Goal: Navigation & Orientation: Find specific page/section

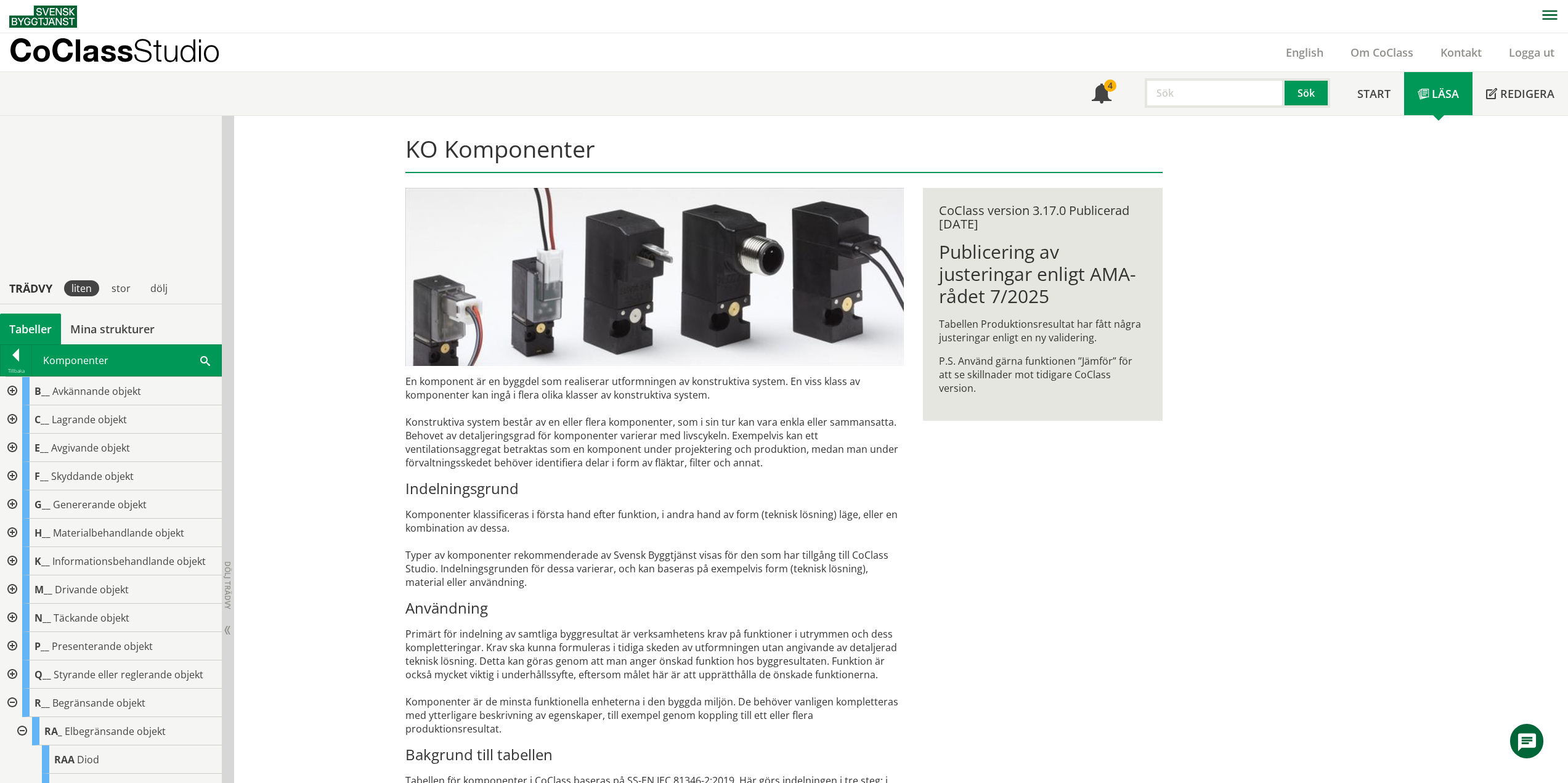
scroll to position [273, 0]
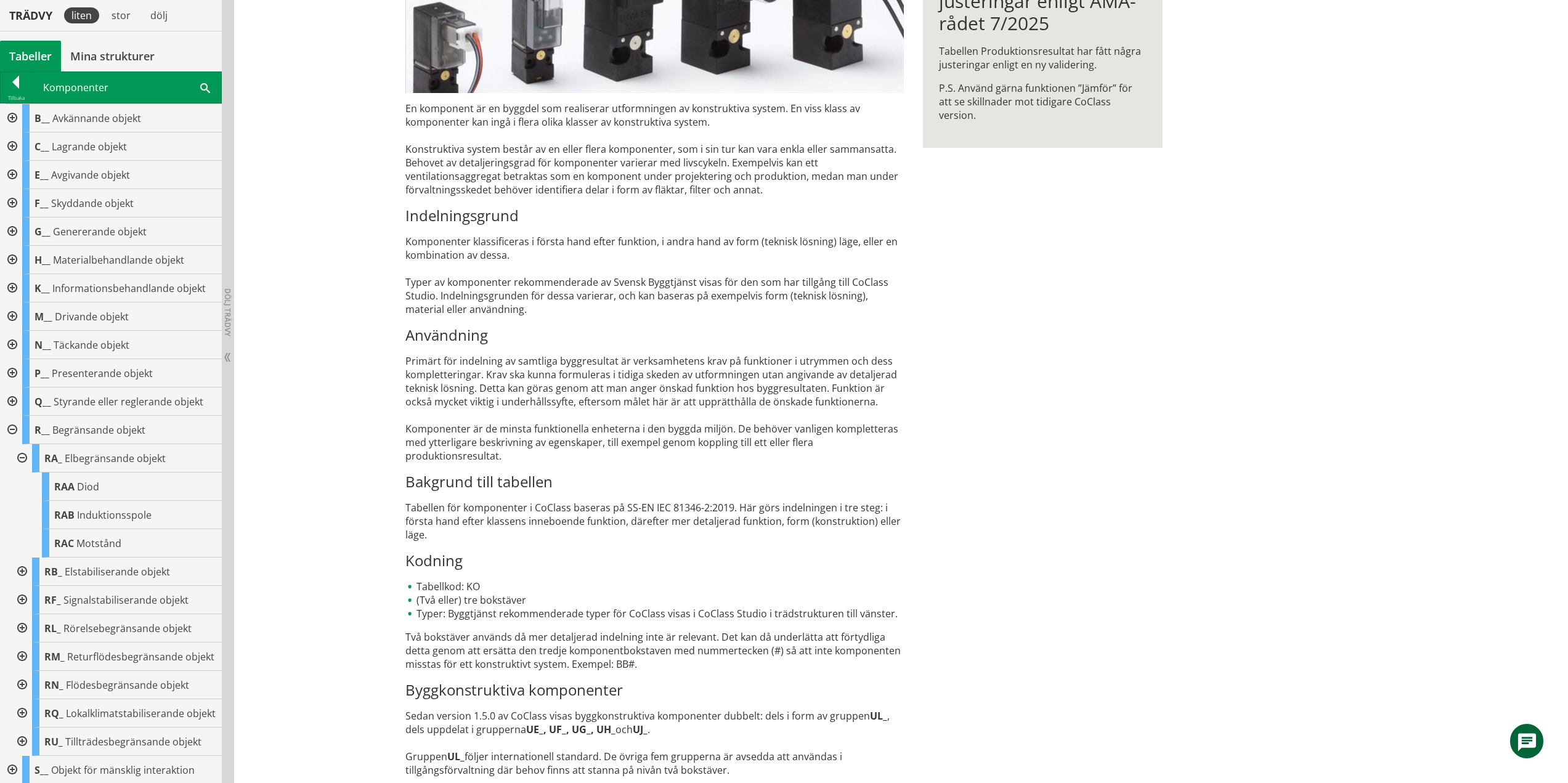
click at [23, 458] on div at bounding box center [20, 458] width 22 height 28
click at [23, 486] on div at bounding box center [20, 486] width 22 height 28
drag, startPoint x: 19, startPoint y: 483, endPoint x: 26, endPoint y: 496, distance: 14.8
click at [19, 483] on div at bounding box center [20, 486] width 22 height 28
click at [24, 515] on div at bounding box center [20, 514] width 22 height 28
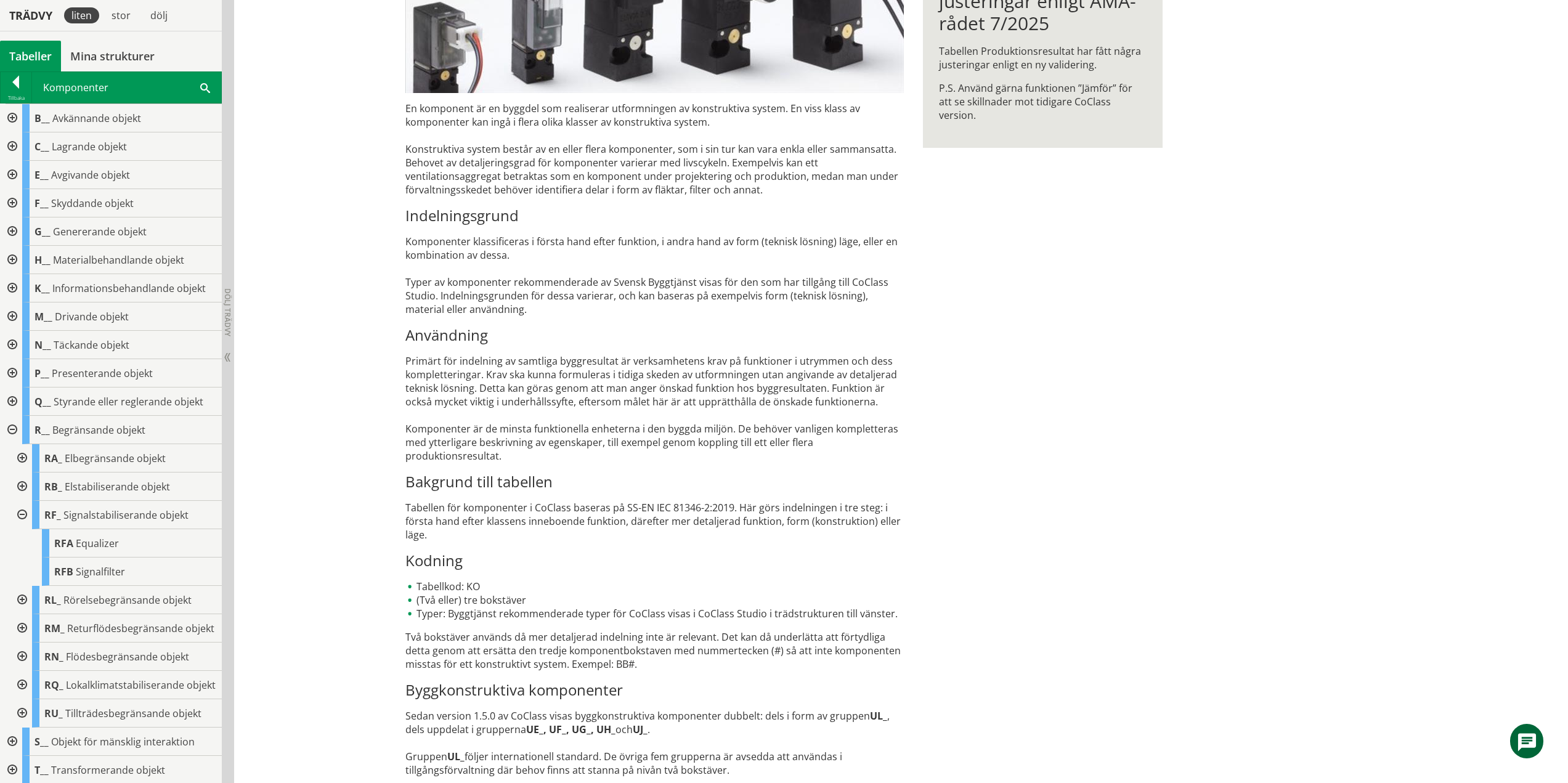
click at [21, 511] on div at bounding box center [20, 514] width 22 height 28
click at [25, 543] on div at bounding box center [20, 543] width 22 height 28
click at [19, 540] on div at bounding box center [20, 543] width 22 height 28
click at [21, 580] on div at bounding box center [20, 571] width 22 height 28
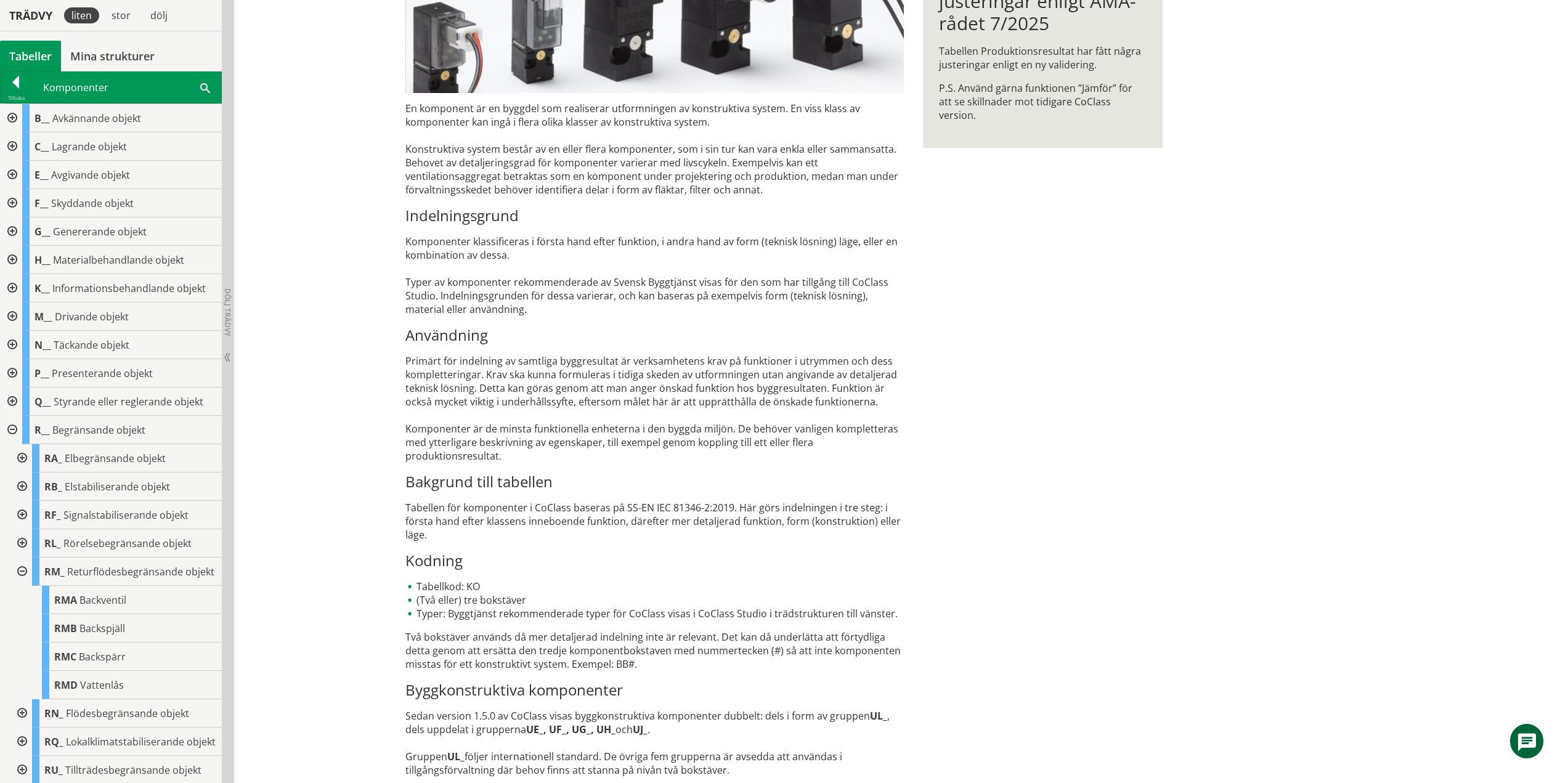
click at [25, 580] on div at bounding box center [20, 571] width 22 height 28
click at [21, 613] on div at bounding box center [20, 600] width 22 height 28
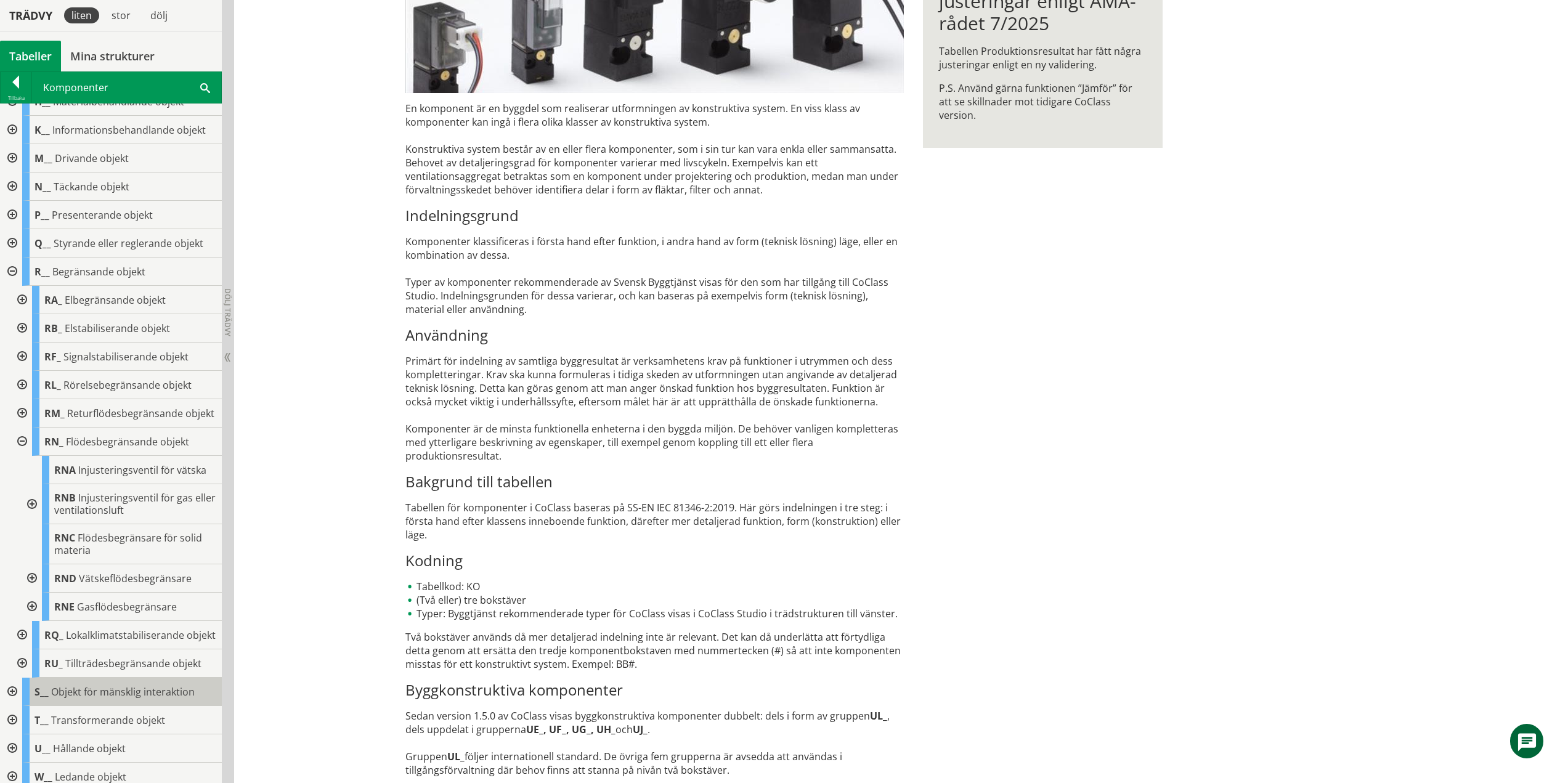
scroll to position [185, 0]
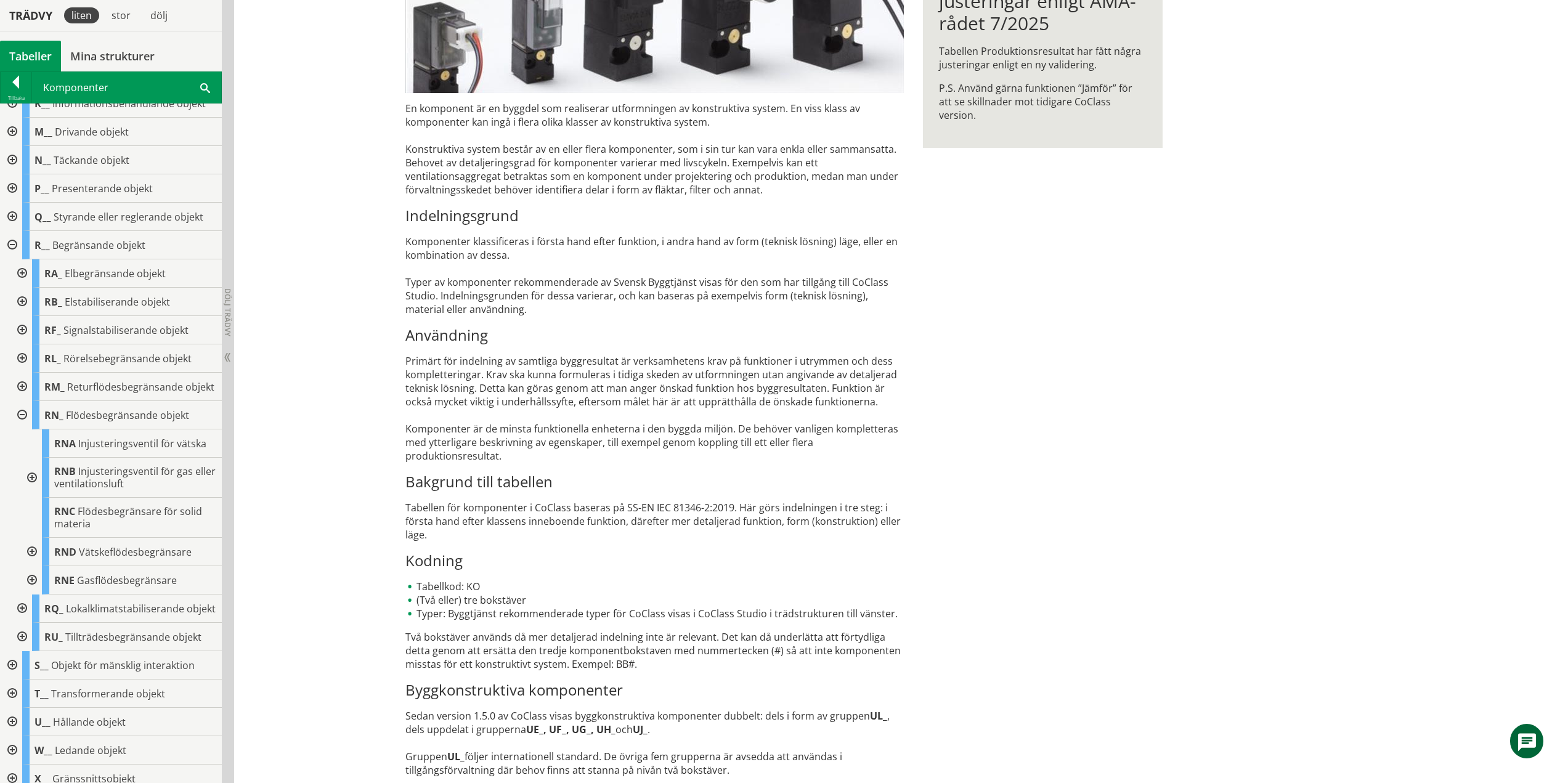
click at [20, 427] on div at bounding box center [20, 415] width 22 height 28
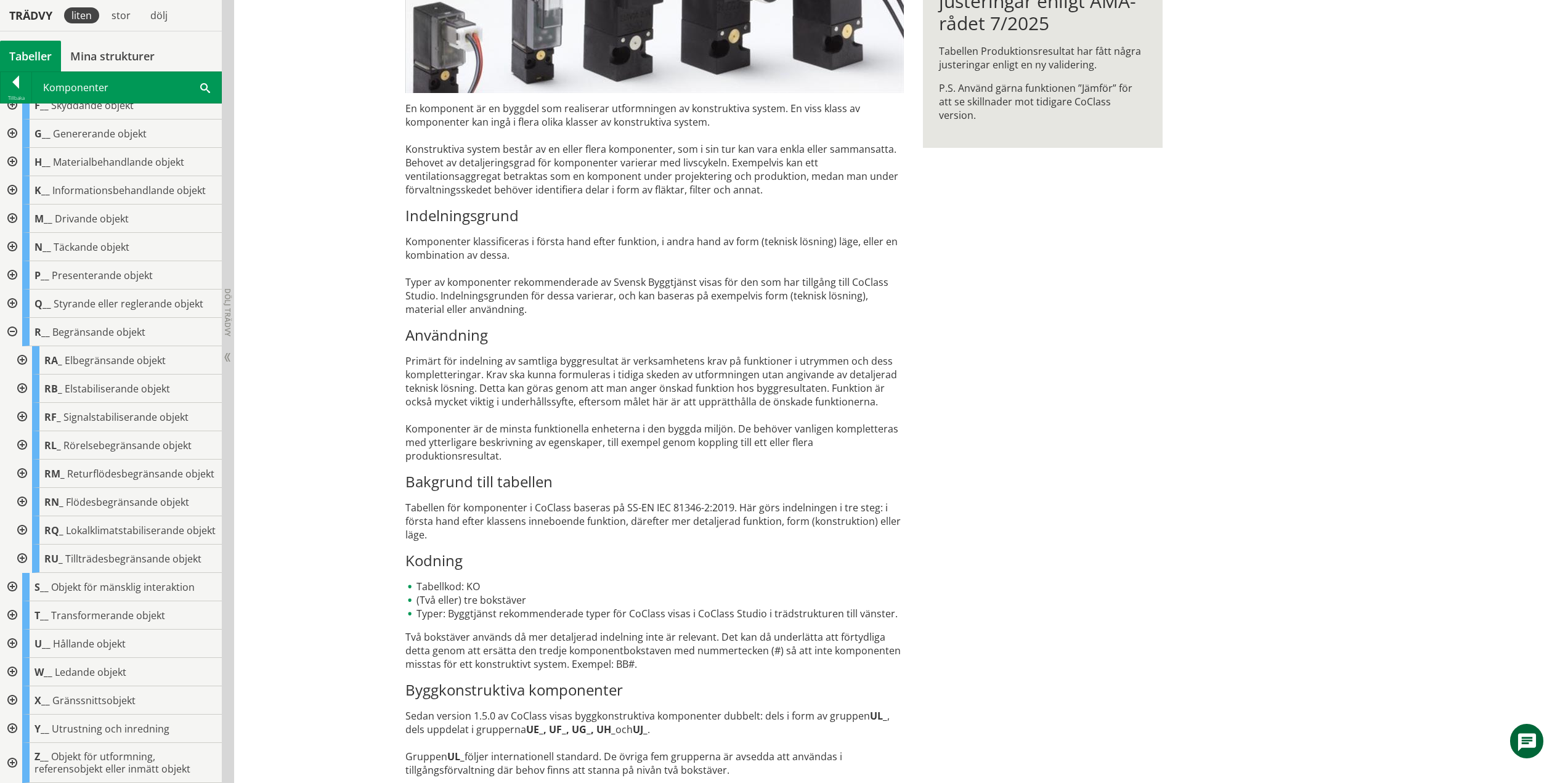
scroll to position [121, 0]
click at [23, 523] on div at bounding box center [20, 530] width 22 height 28
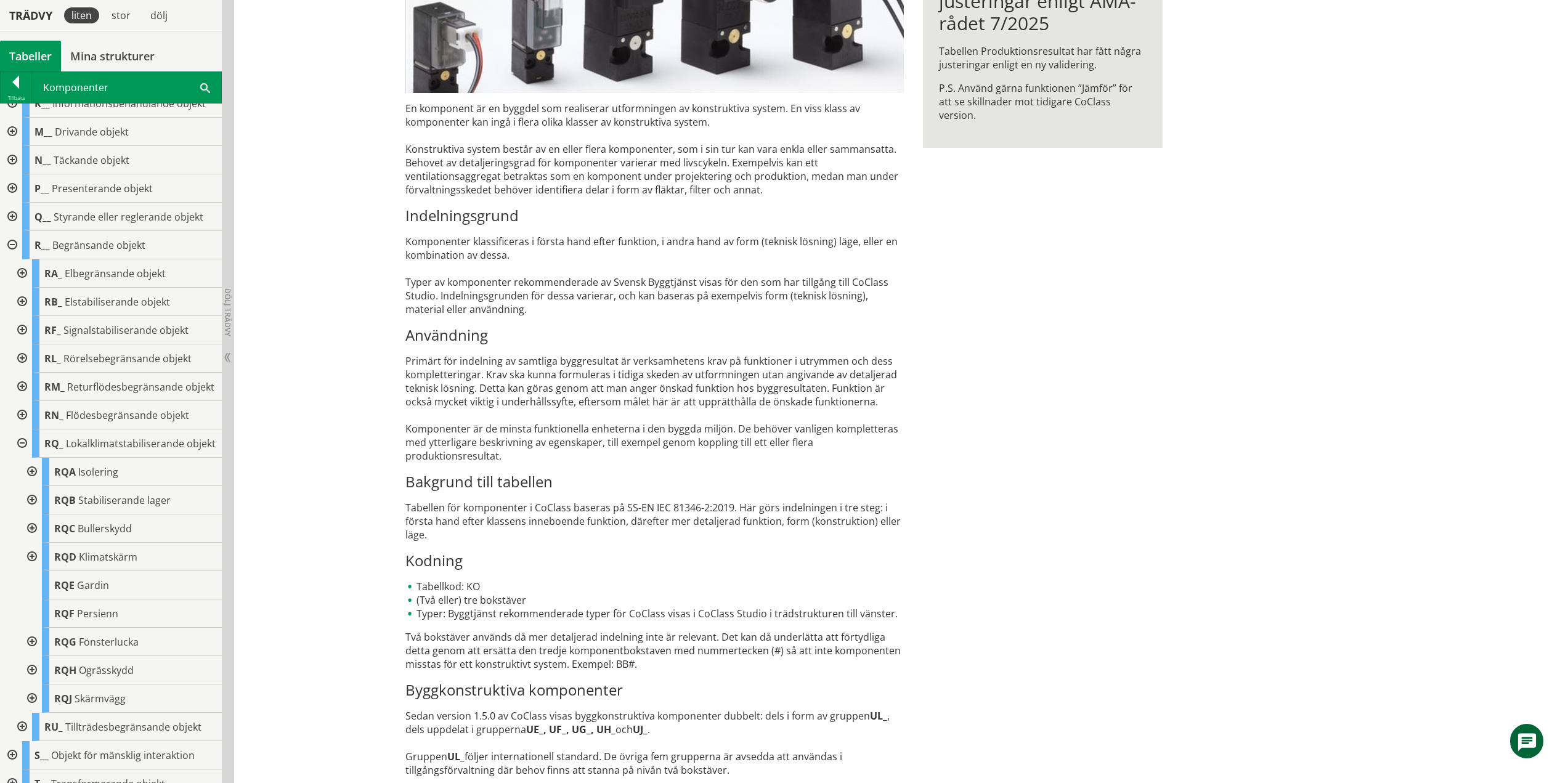
click at [19, 457] on div at bounding box center [20, 443] width 22 height 28
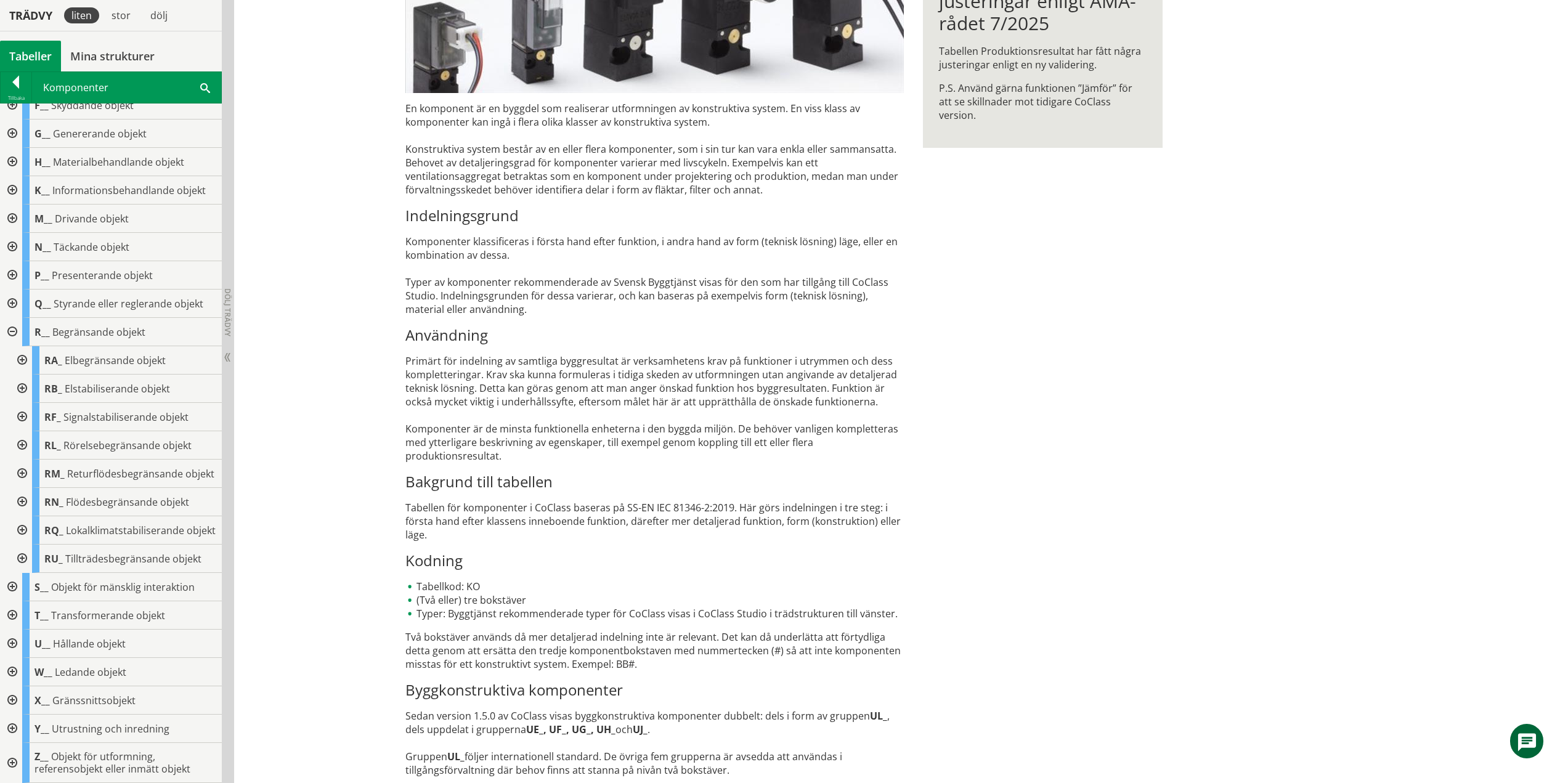
scroll to position [121, 0]
click at [23, 557] on div at bounding box center [20, 558] width 22 height 28
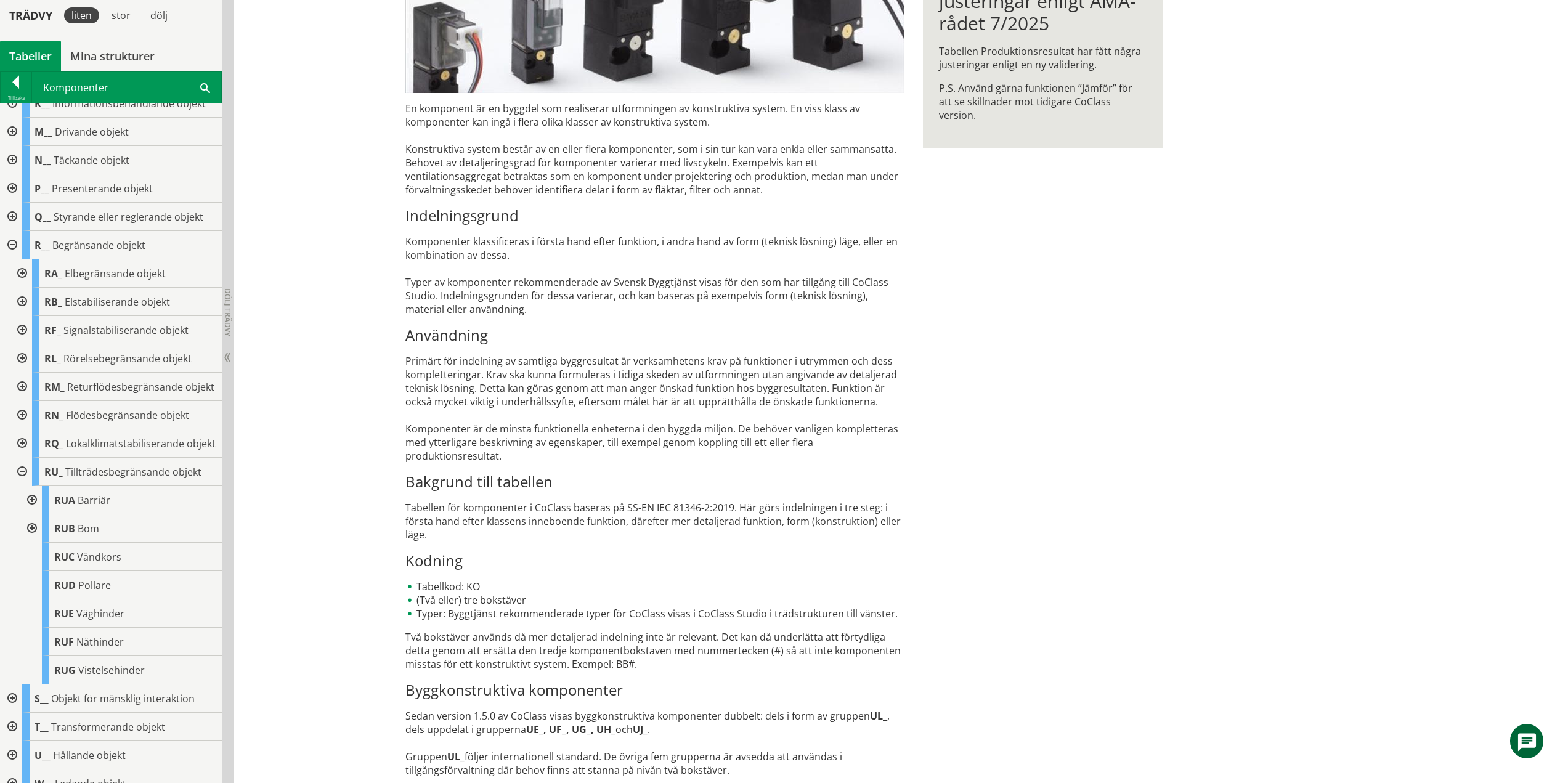
click at [25, 486] on div at bounding box center [20, 471] width 22 height 28
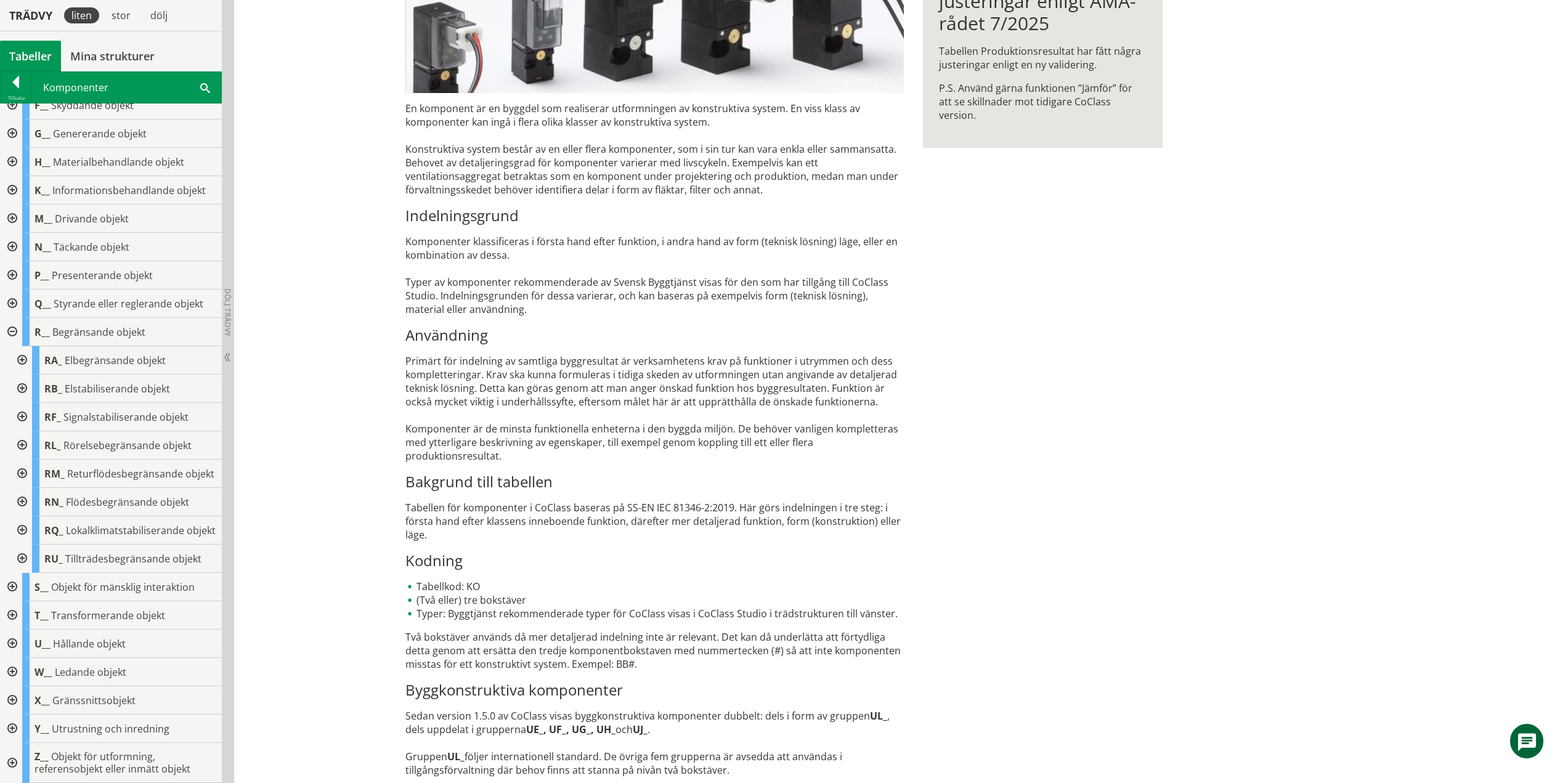
scroll to position [121, 0]
click at [9, 317] on div at bounding box center [11, 331] width 22 height 28
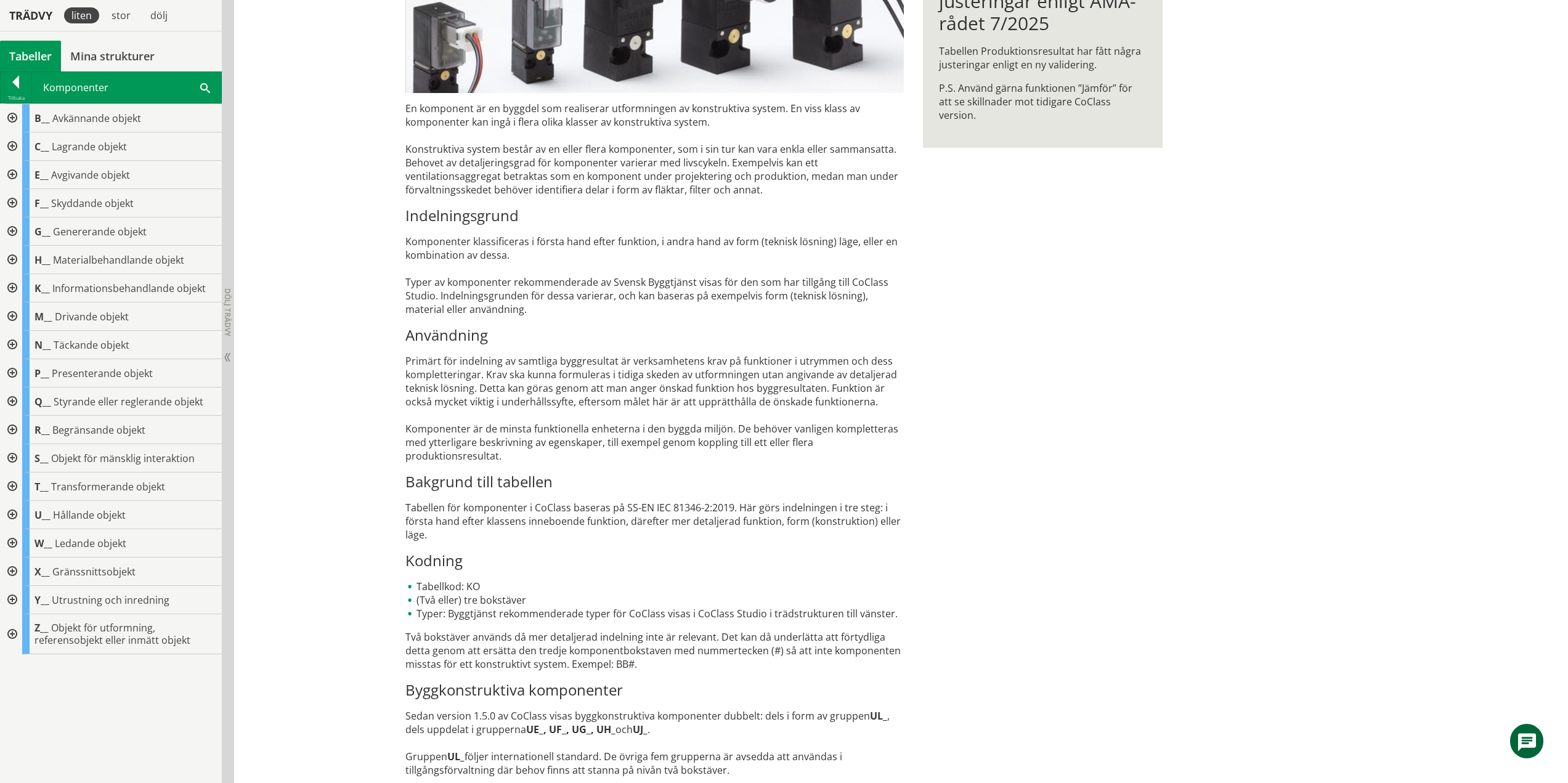
click at [12, 459] on div at bounding box center [11, 458] width 22 height 28
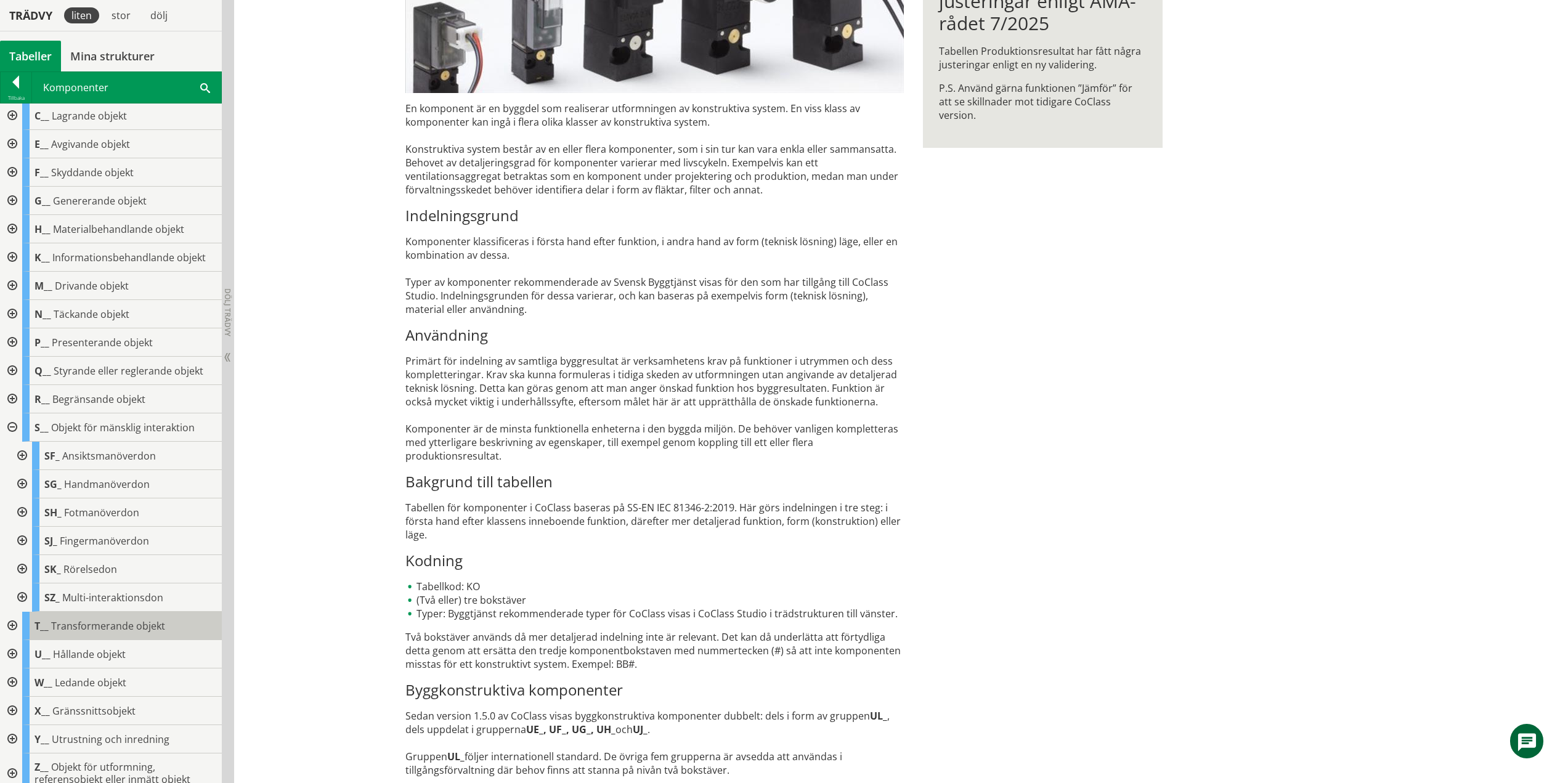
scroll to position [42, 0]
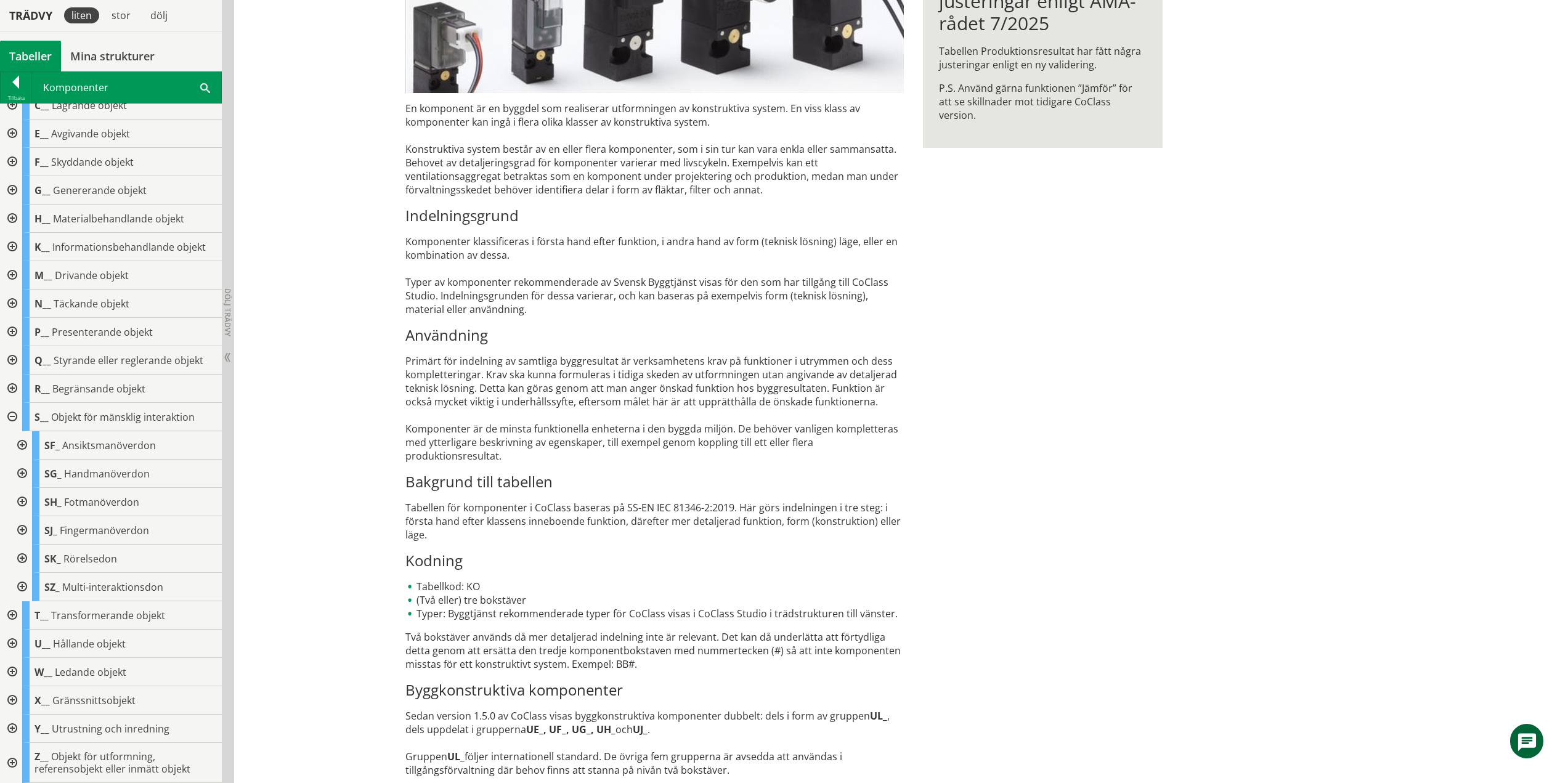
click at [24, 442] on div at bounding box center [20, 445] width 22 height 28
click at [26, 444] on div at bounding box center [20, 445] width 22 height 28
click at [20, 472] on div at bounding box center [20, 474] width 22 height 28
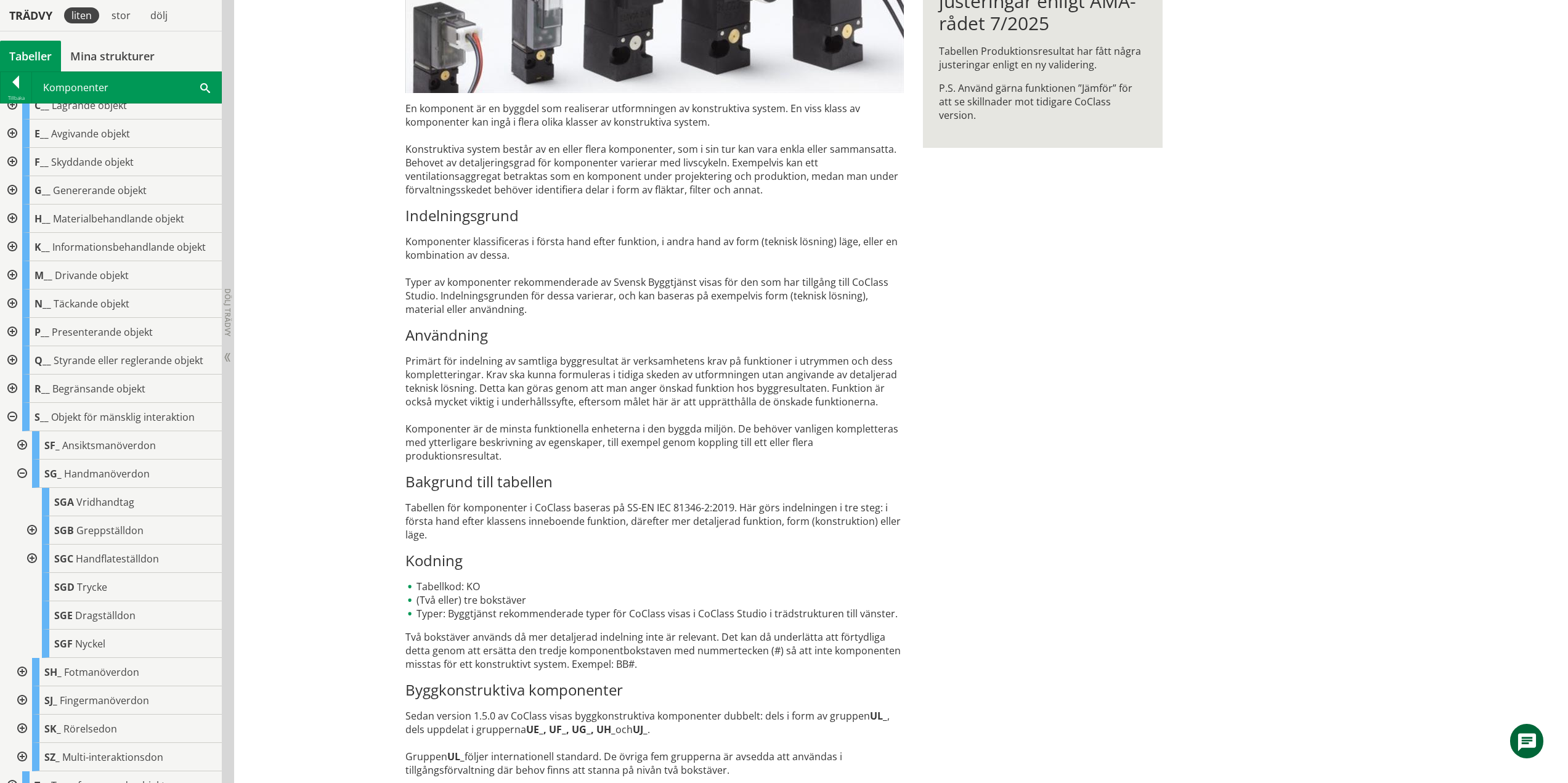
click at [28, 472] on div at bounding box center [20, 474] width 22 height 28
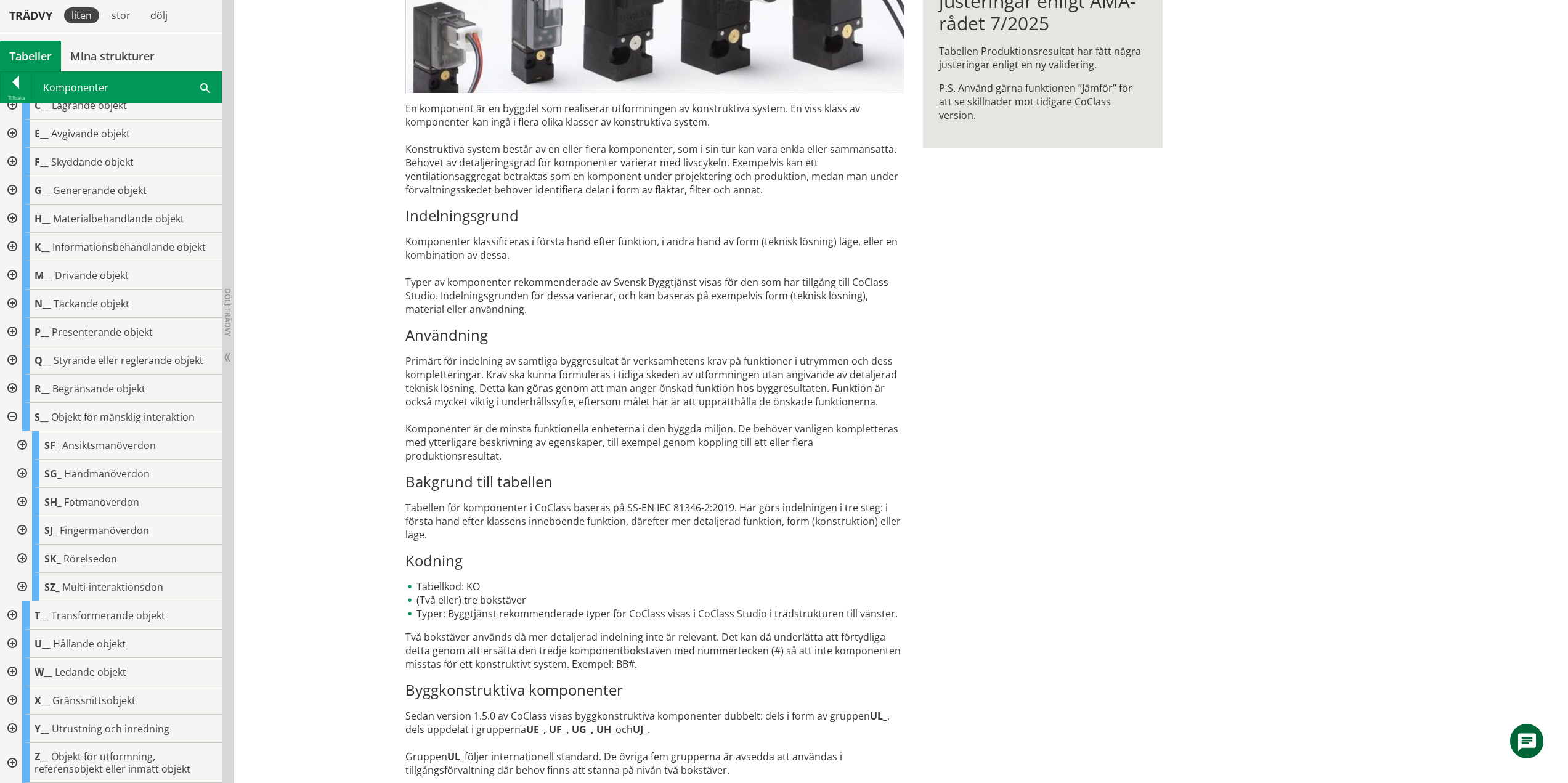
click at [19, 504] on div at bounding box center [20, 501] width 22 height 28
click at [22, 500] on div at bounding box center [20, 501] width 22 height 28
click at [23, 528] on div at bounding box center [20, 530] width 22 height 28
click at [24, 499] on div at bounding box center [20, 501] width 22 height 28
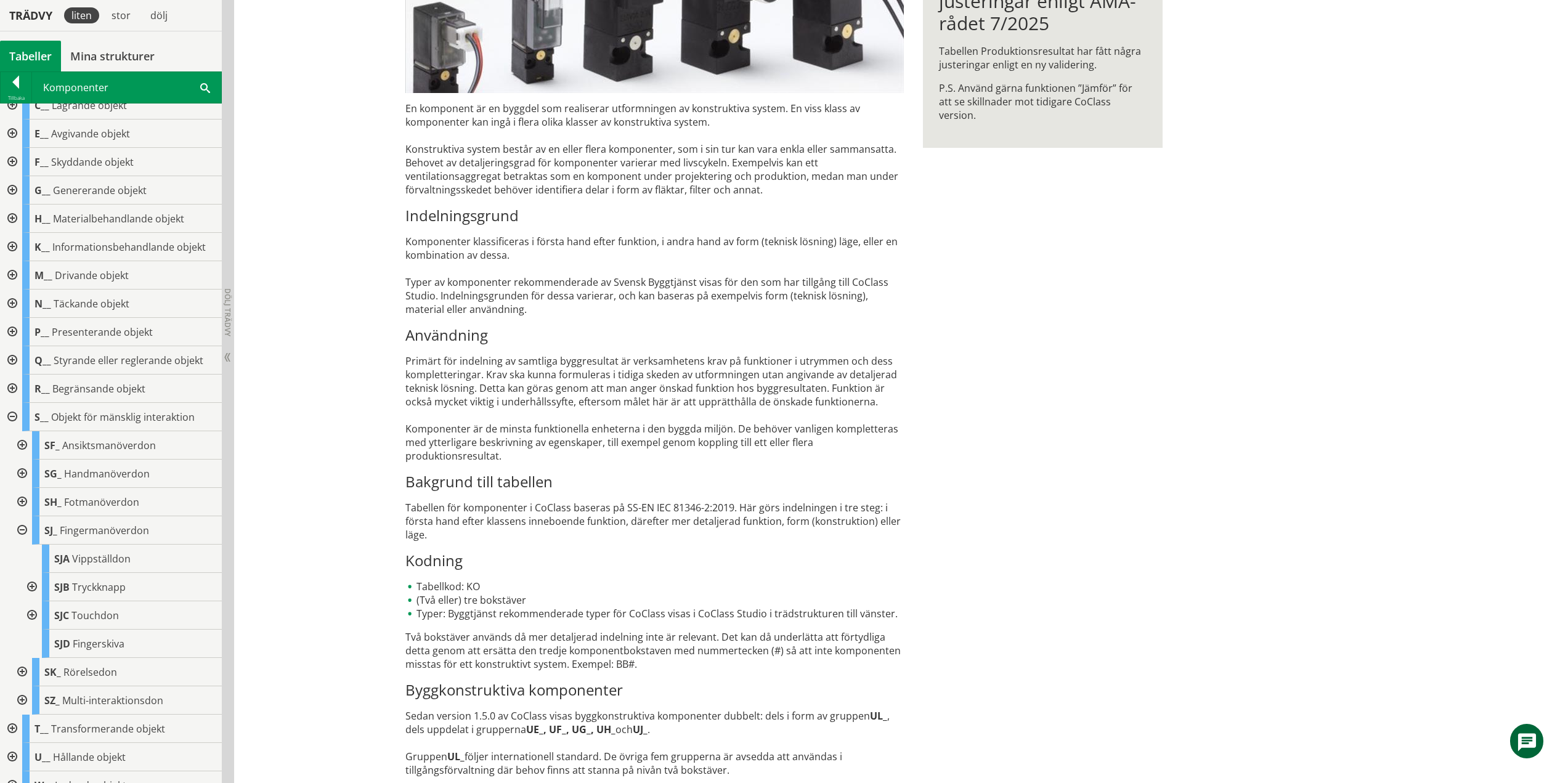
click at [22, 529] on div at bounding box center [20, 530] width 22 height 28
click at [20, 563] on div at bounding box center [20, 558] width 22 height 28
click at [22, 558] on div at bounding box center [20, 558] width 22 height 28
click at [20, 584] on div at bounding box center [20, 587] width 22 height 28
drag, startPoint x: 22, startPoint y: 584, endPoint x: 29, endPoint y: 499, distance: 85.3
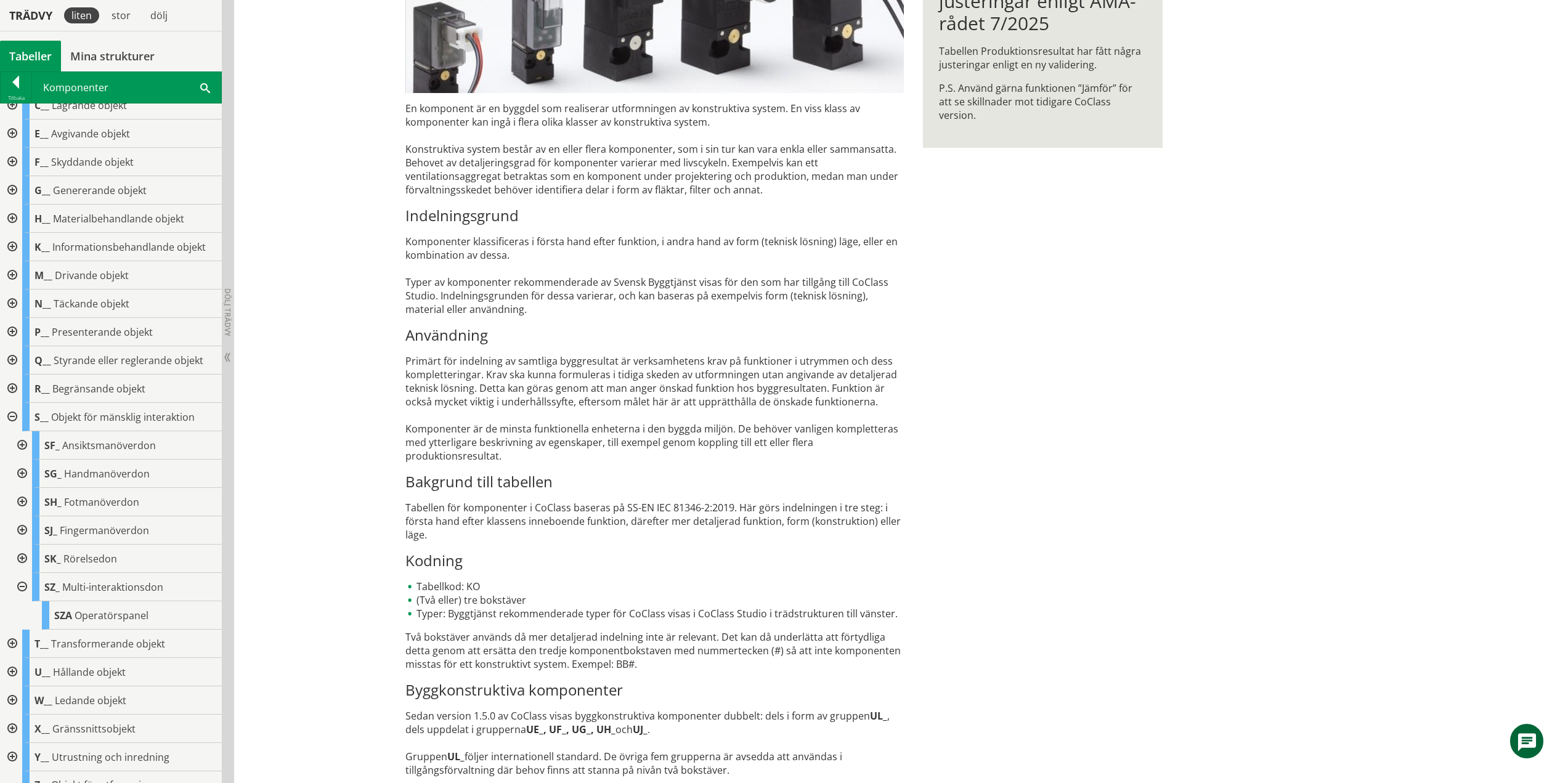
click at [22, 584] on div at bounding box center [20, 587] width 22 height 28
click at [14, 417] on div at bounding box center [11, 417] width 22 height 28
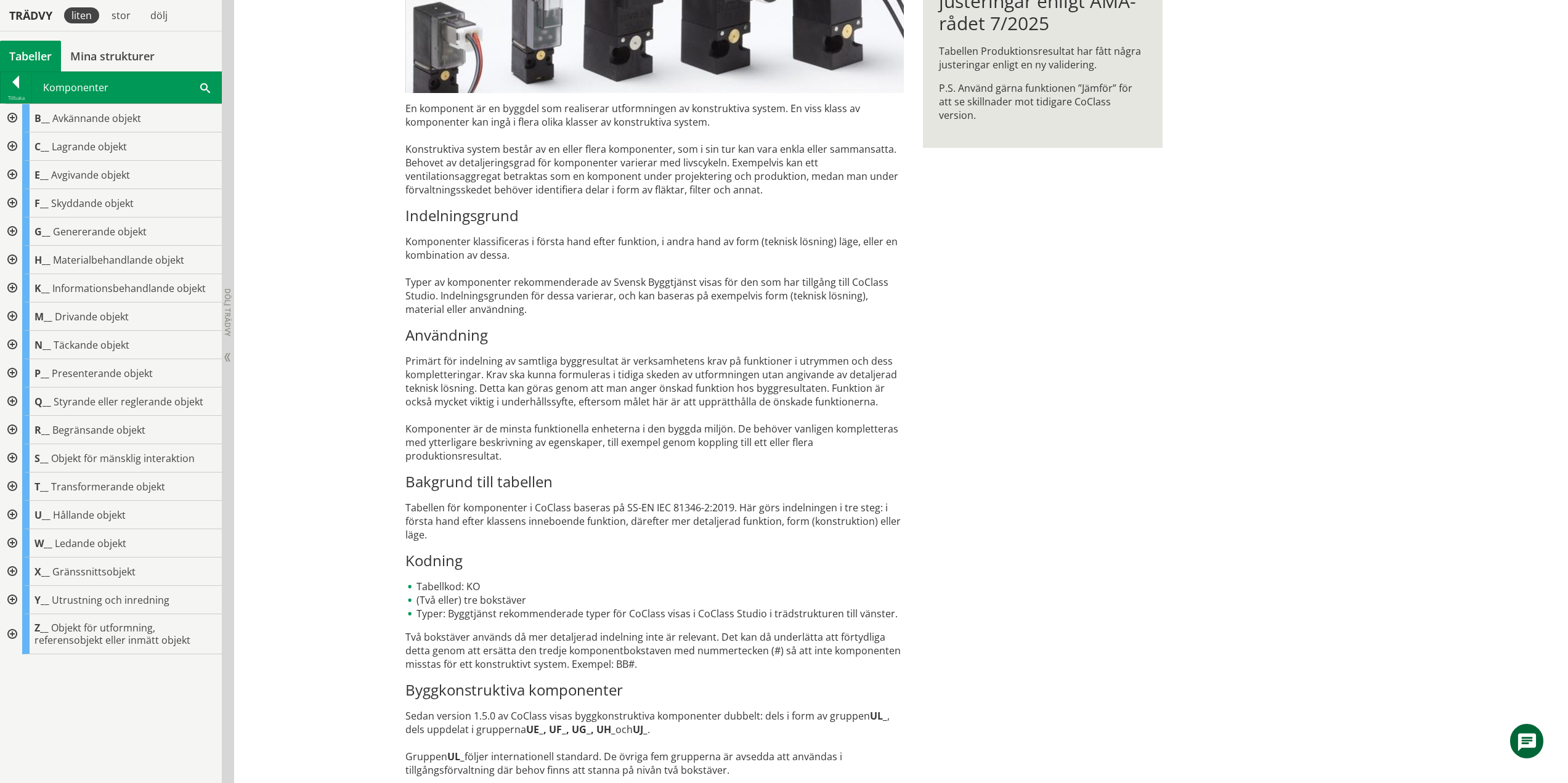
click at [15, 487] on div at bounding box center [11, 486] width 22 height 28
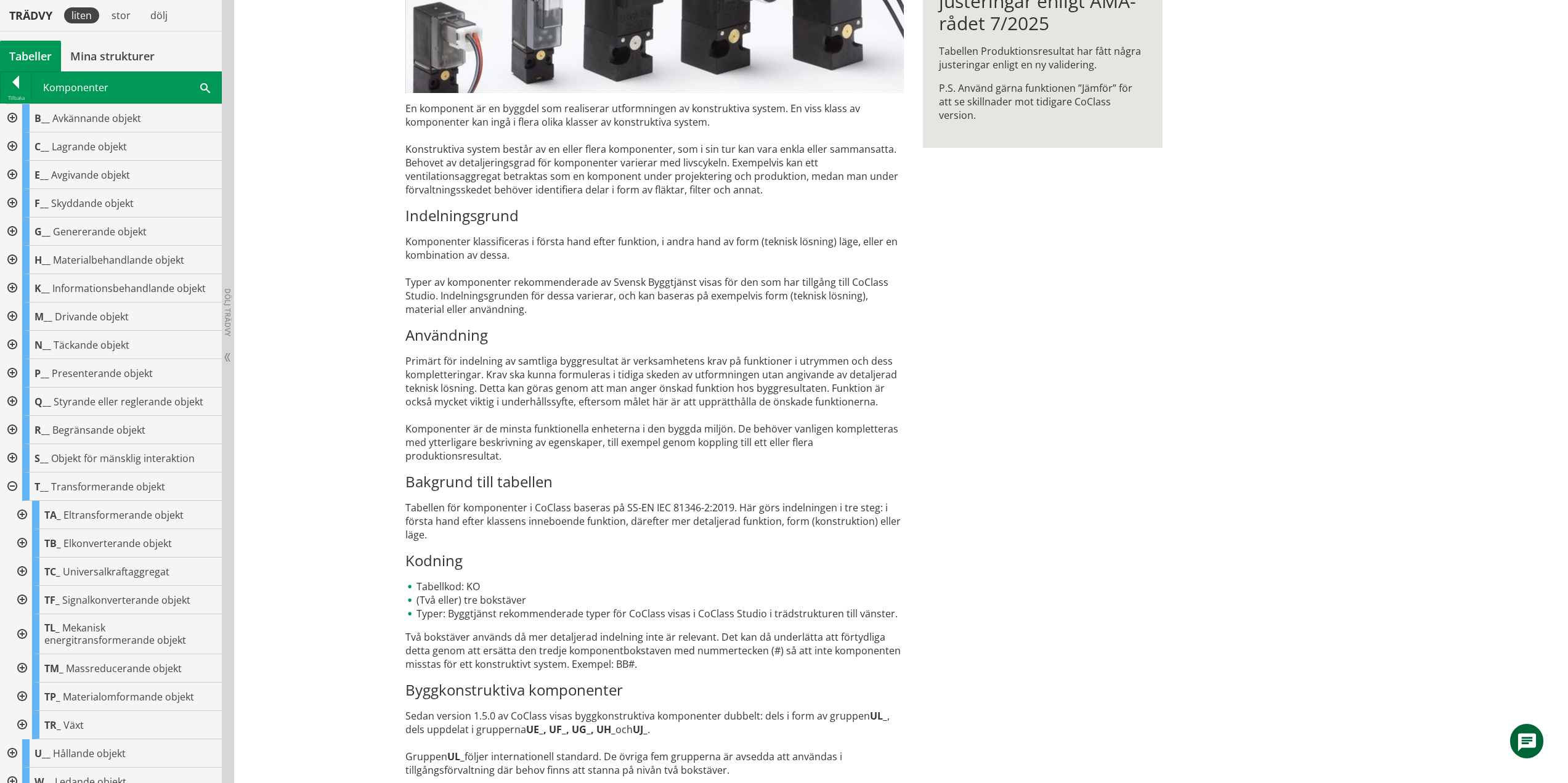
click at [21, 515] on div at bounding box center [20, 514] width 22 height 28
click at [21, 513] on div at bounding box center [20, 514] width 22 height 28
click at [19, 547] on div at bounding box center [20, 543] width 22 height 28
click at [22, 540] on div at bounding box center [20, 543] width 22 height 28
click at [20, 572] on div at bounding box center [20, 571] width 22 height 28
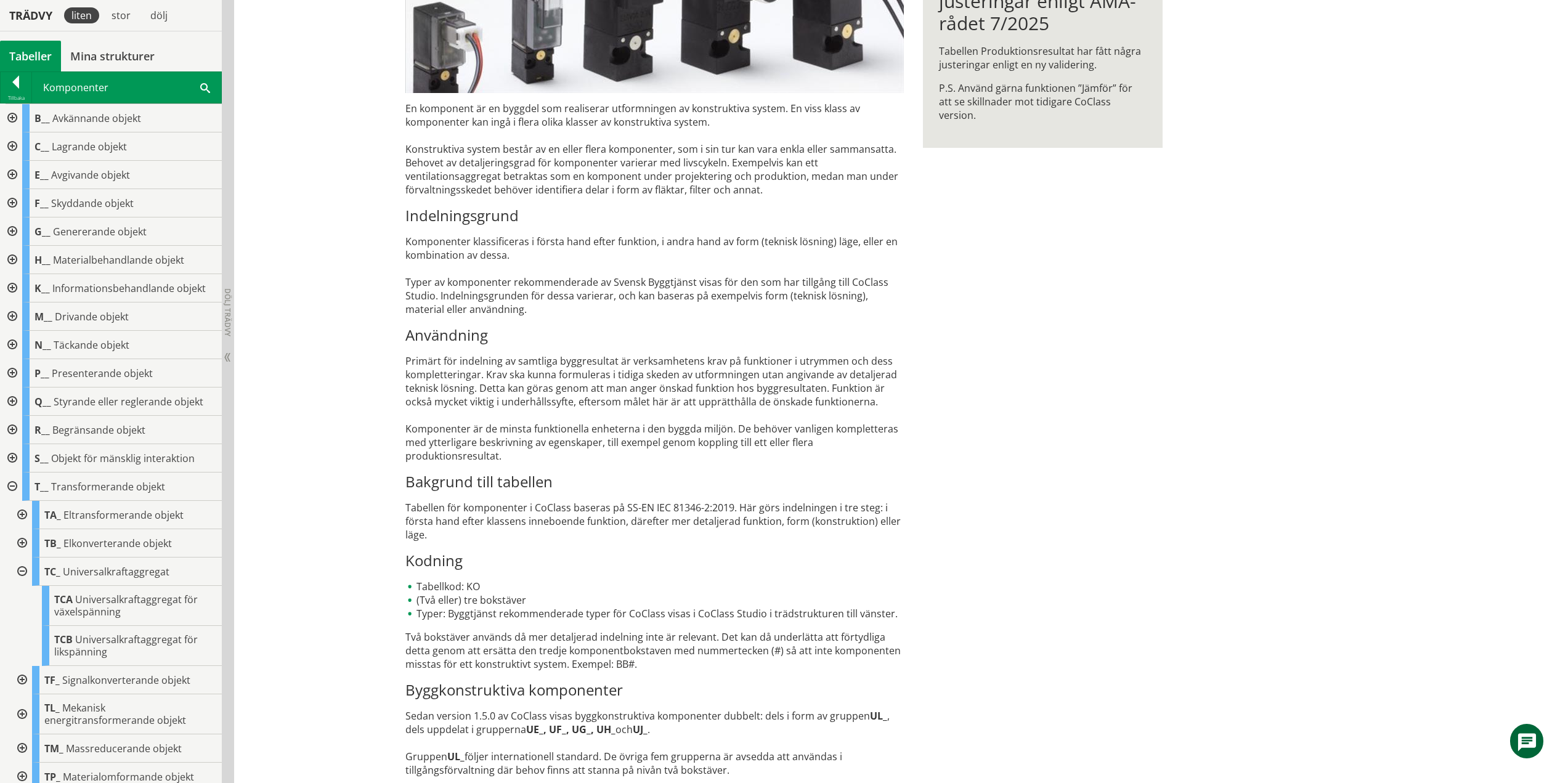
click at [23, 568] on div at bounding box center [20, 571] width 22 height 28
click at [24, 595] on div at bounding box center [20, 600] width 22 height 28
click at [20, 599] on div at bounding box center [20, 600] width 22 height 28
click at [21, 634] on div at bounding box center [20, 633] width 22 height 40
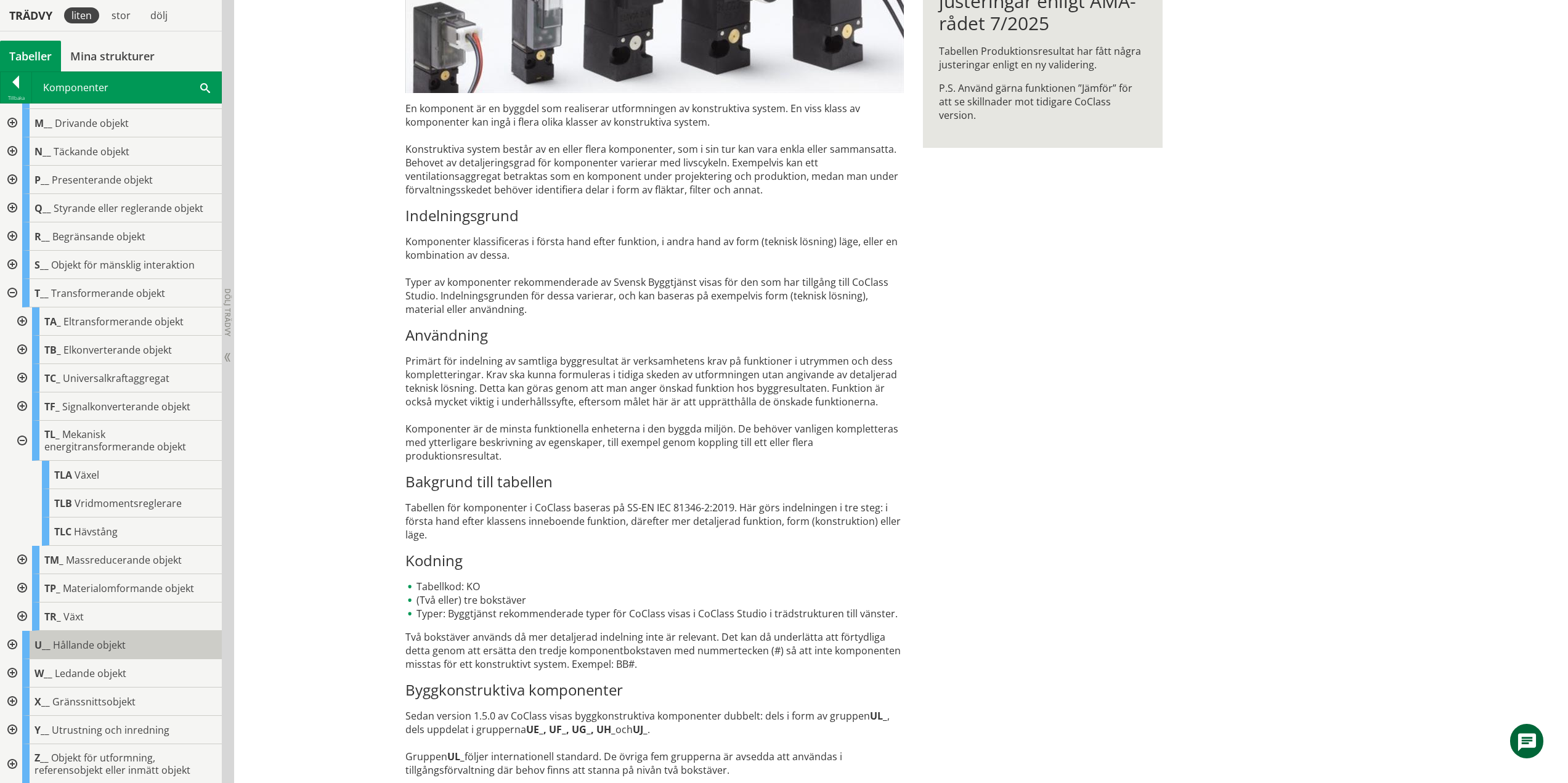
scroll to position [195, 0]
click at [24, 440] on div at bounding box center [20, 439] width 22 height 40
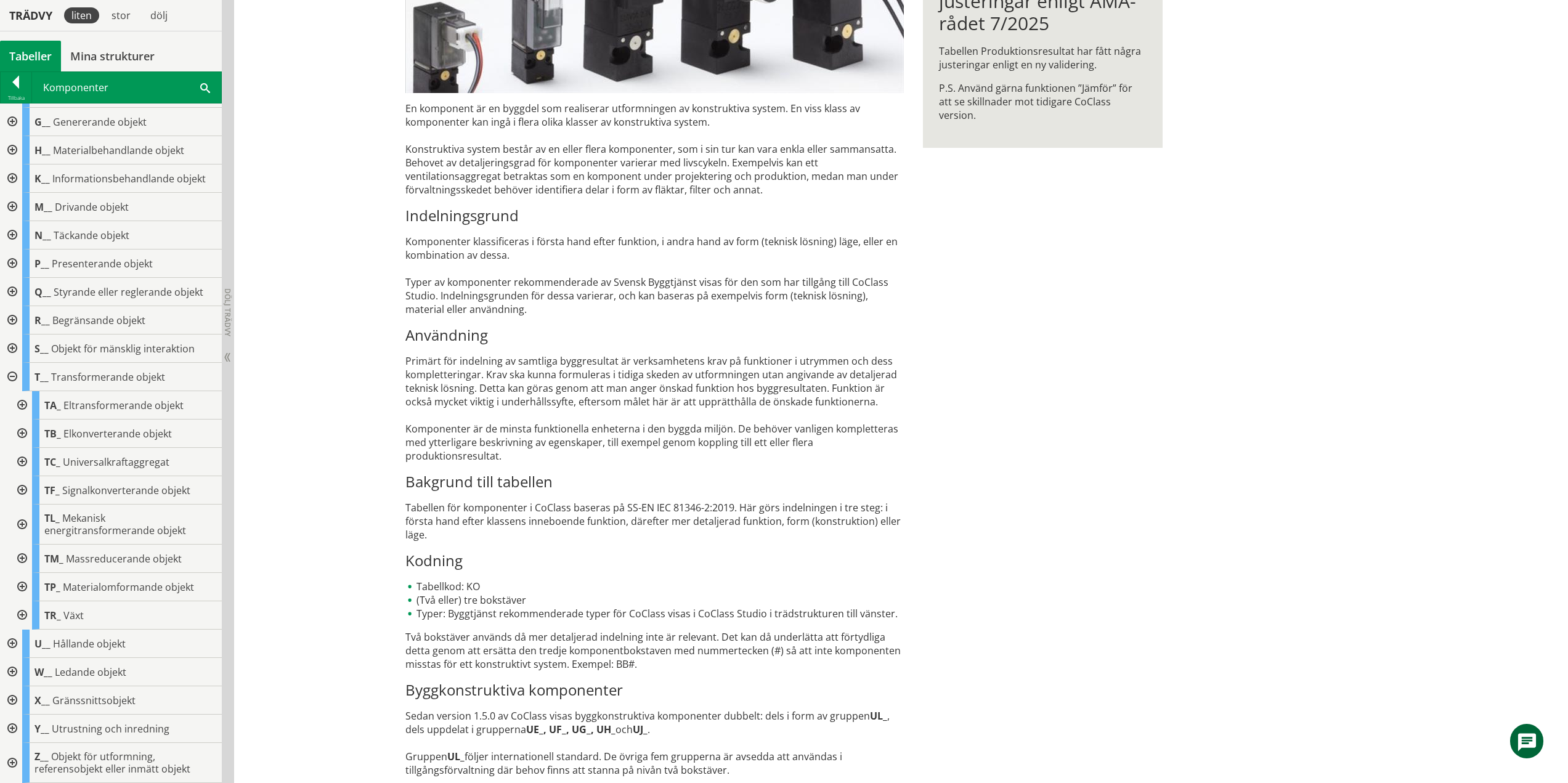
click at [24, 490] on div at bounding box center [20, 490] width 22 height 28
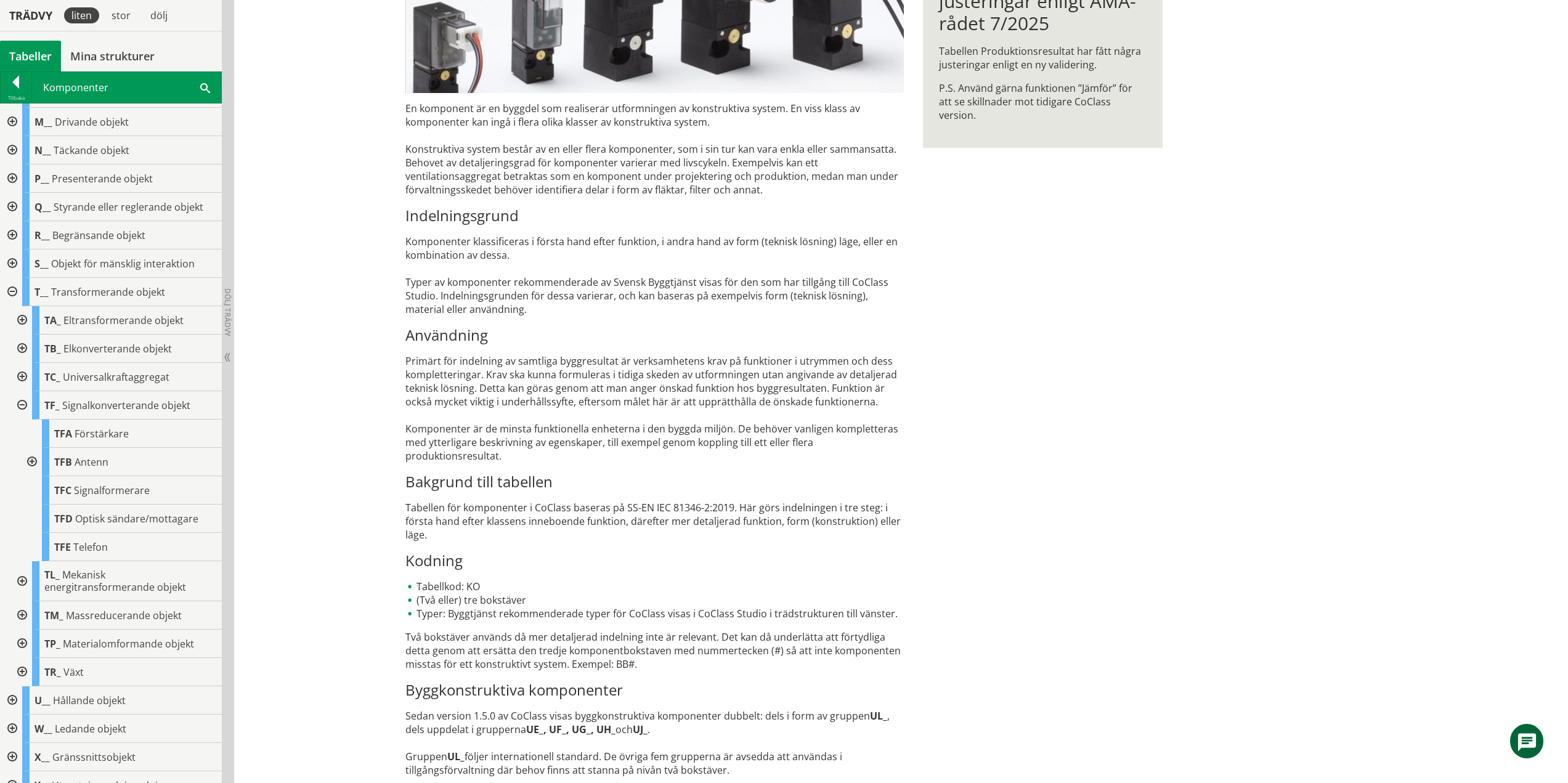
click at [21, 406] on div at bounding box center [20, 405] width 22 height 28
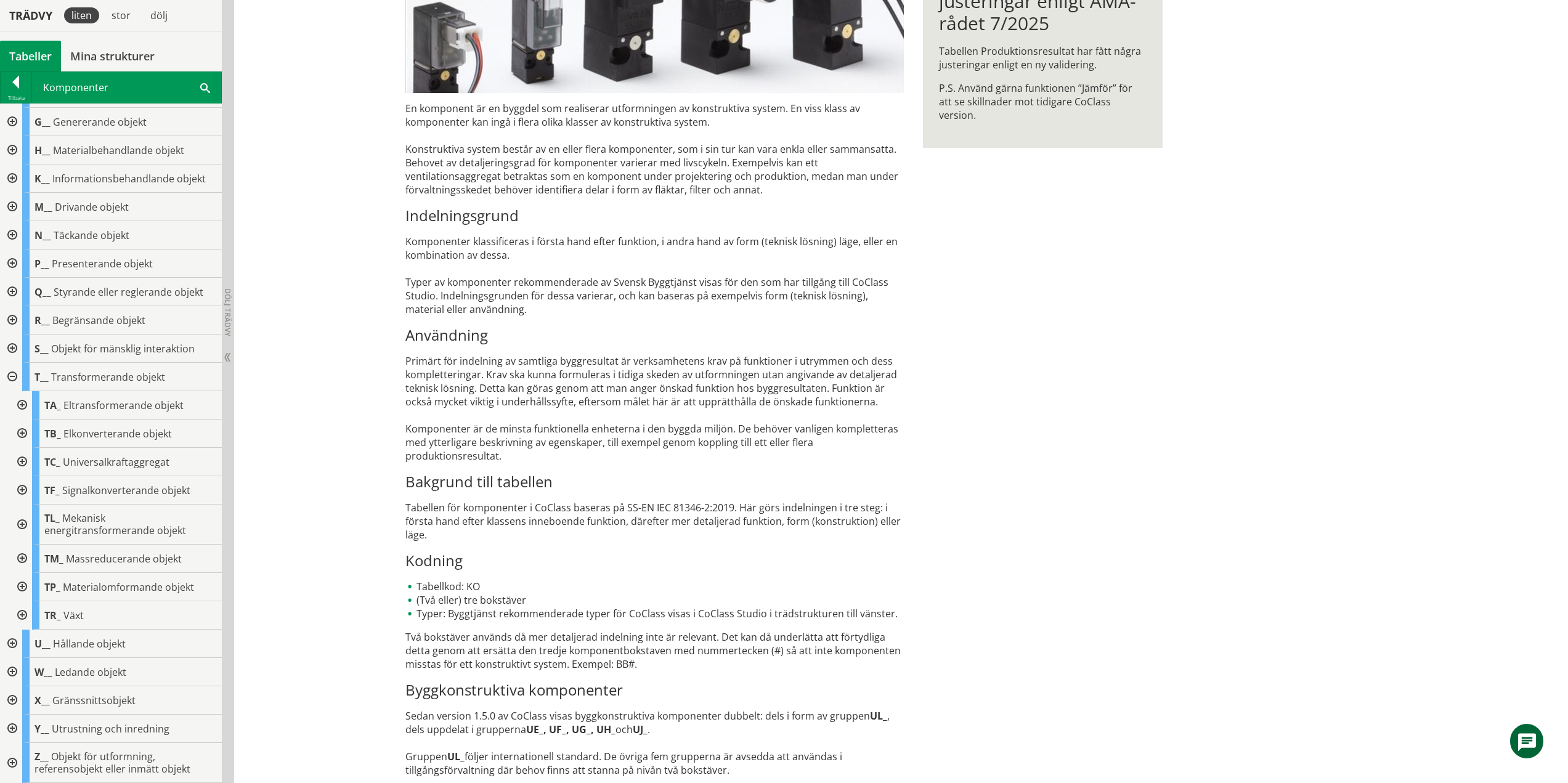
click at [24, 558] on div at bounding box center [20, 558] width 22 height 28
click at [21, 472] on div at bounding box center [20, 474] width 22 height 28
click at [24, 588] on div at bounding box center [20, 587] width 22 height 28
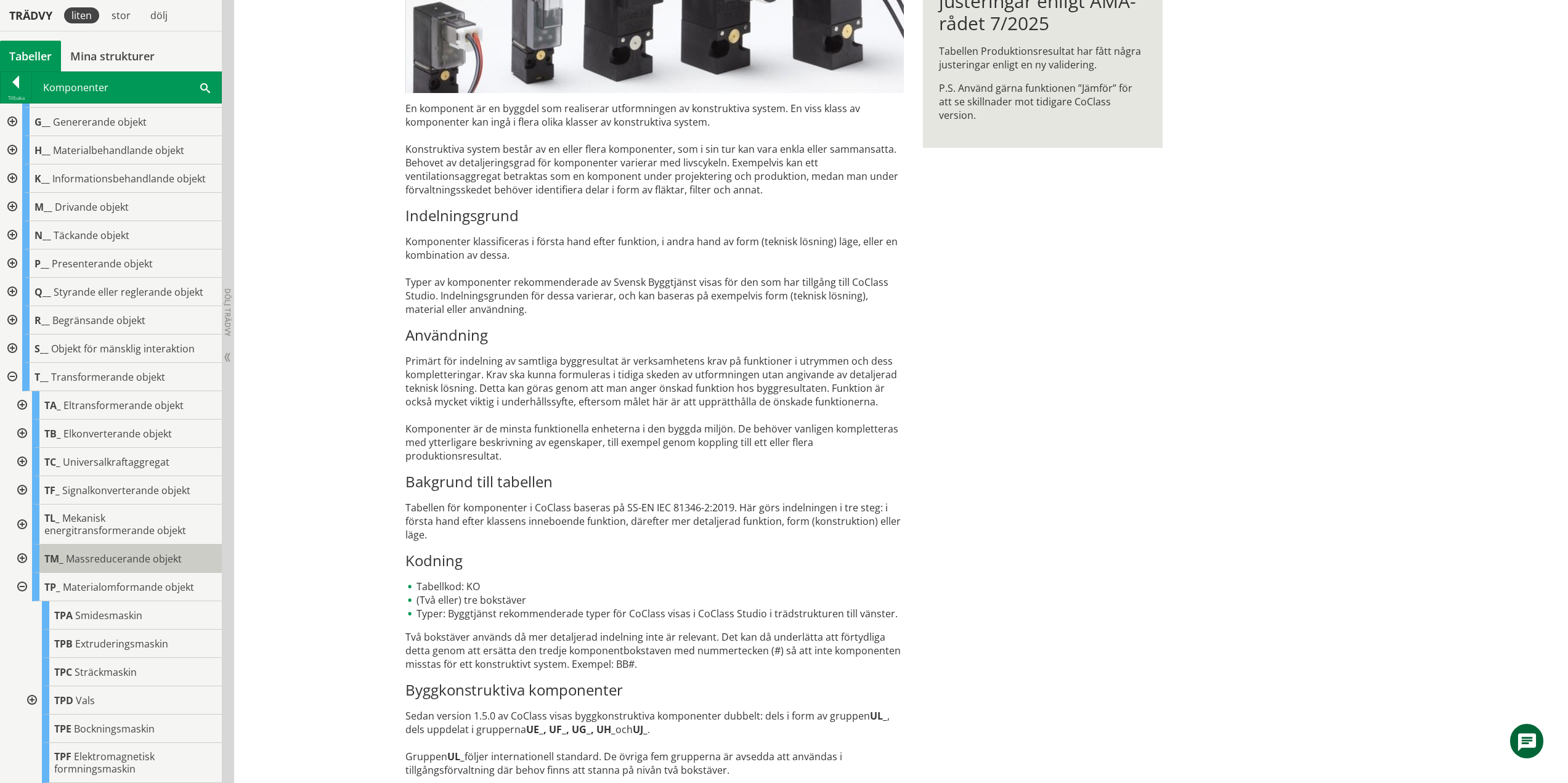
scroll to position [195, 0]
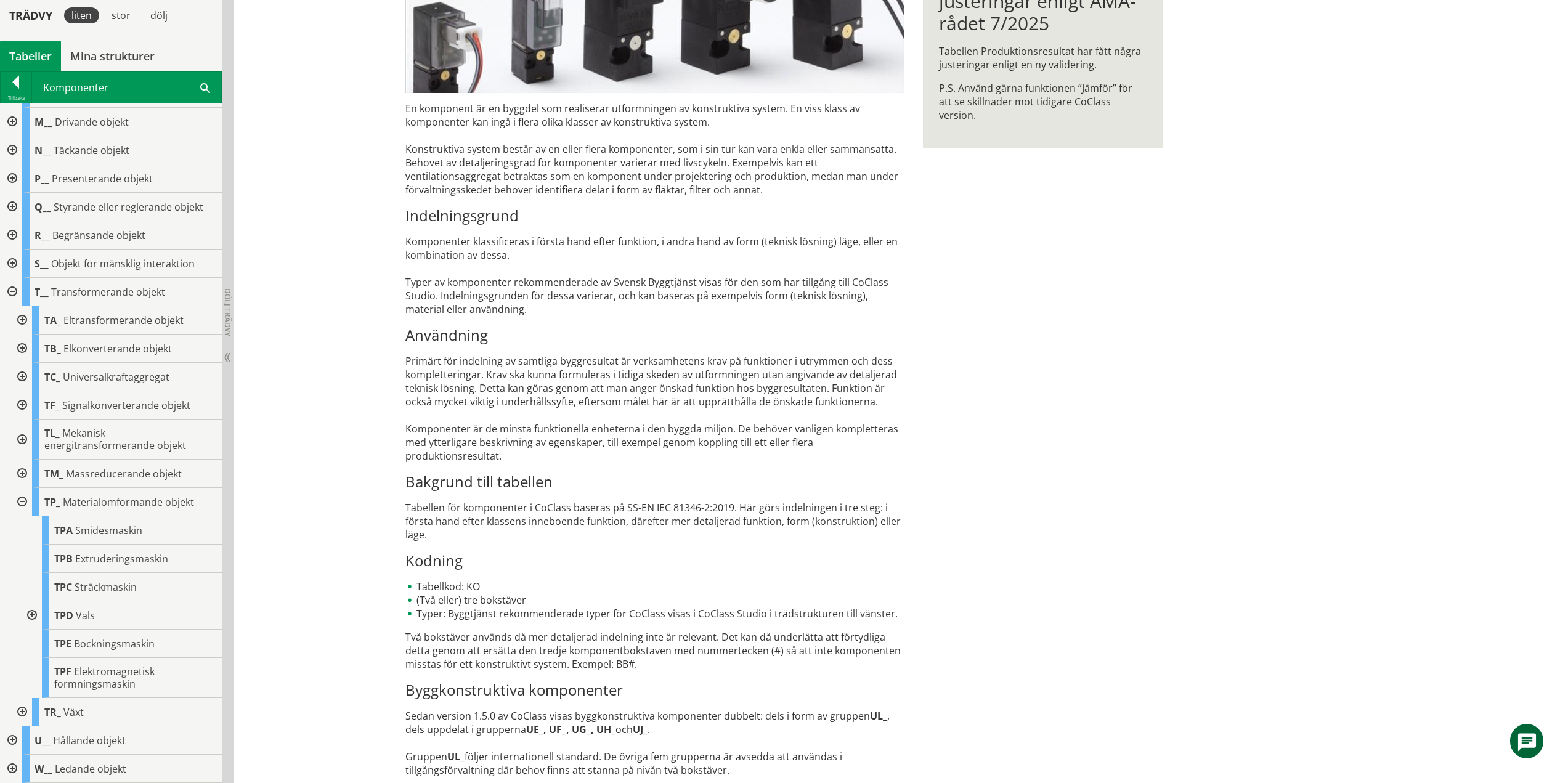
click at [24, 502] on div at bounding box center [20, 501] width 22 height 28
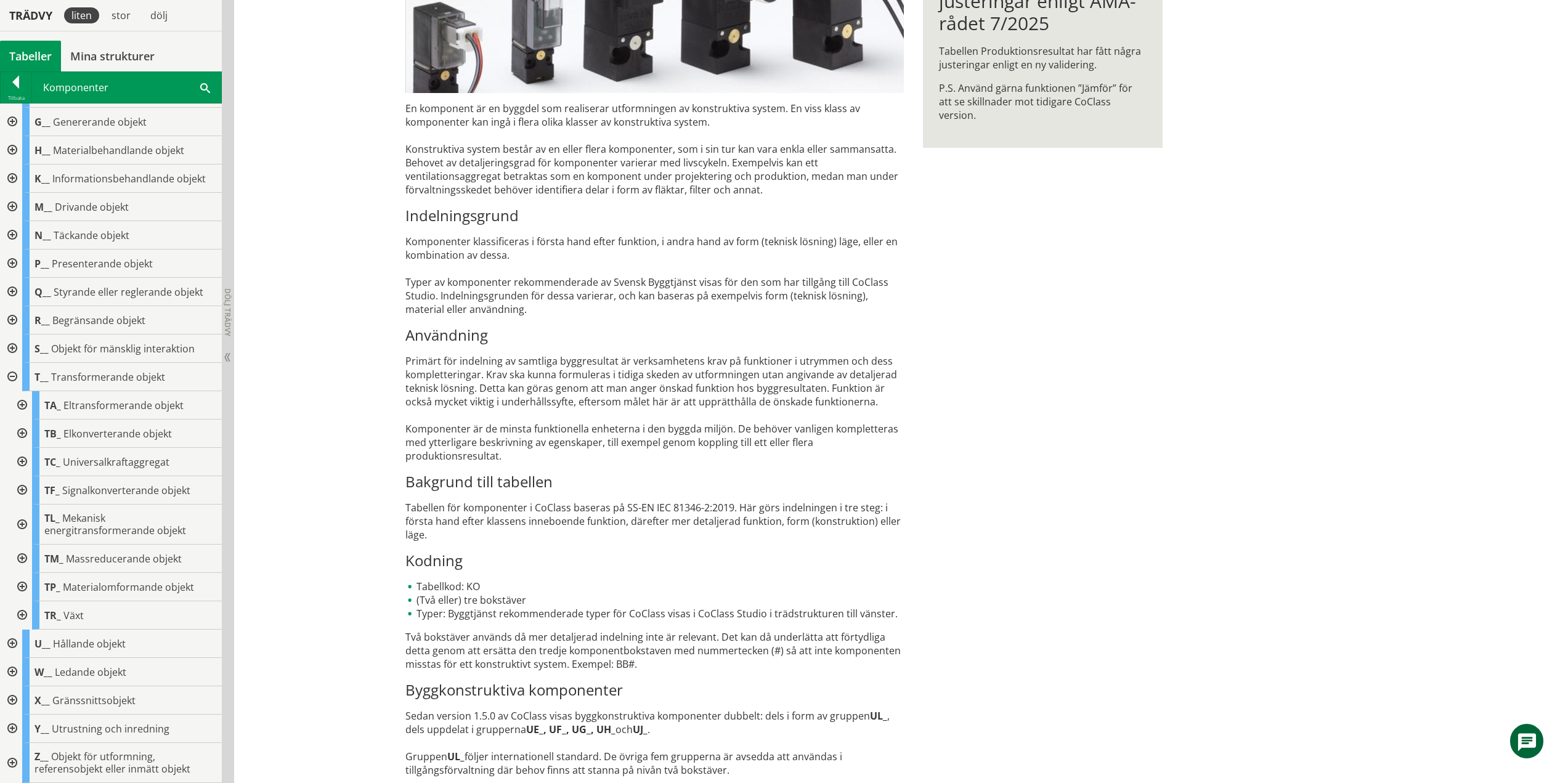
scroll to position [110, 0]
click at [23, 616] on div at bounding box center [20, 615] width 22 height 28
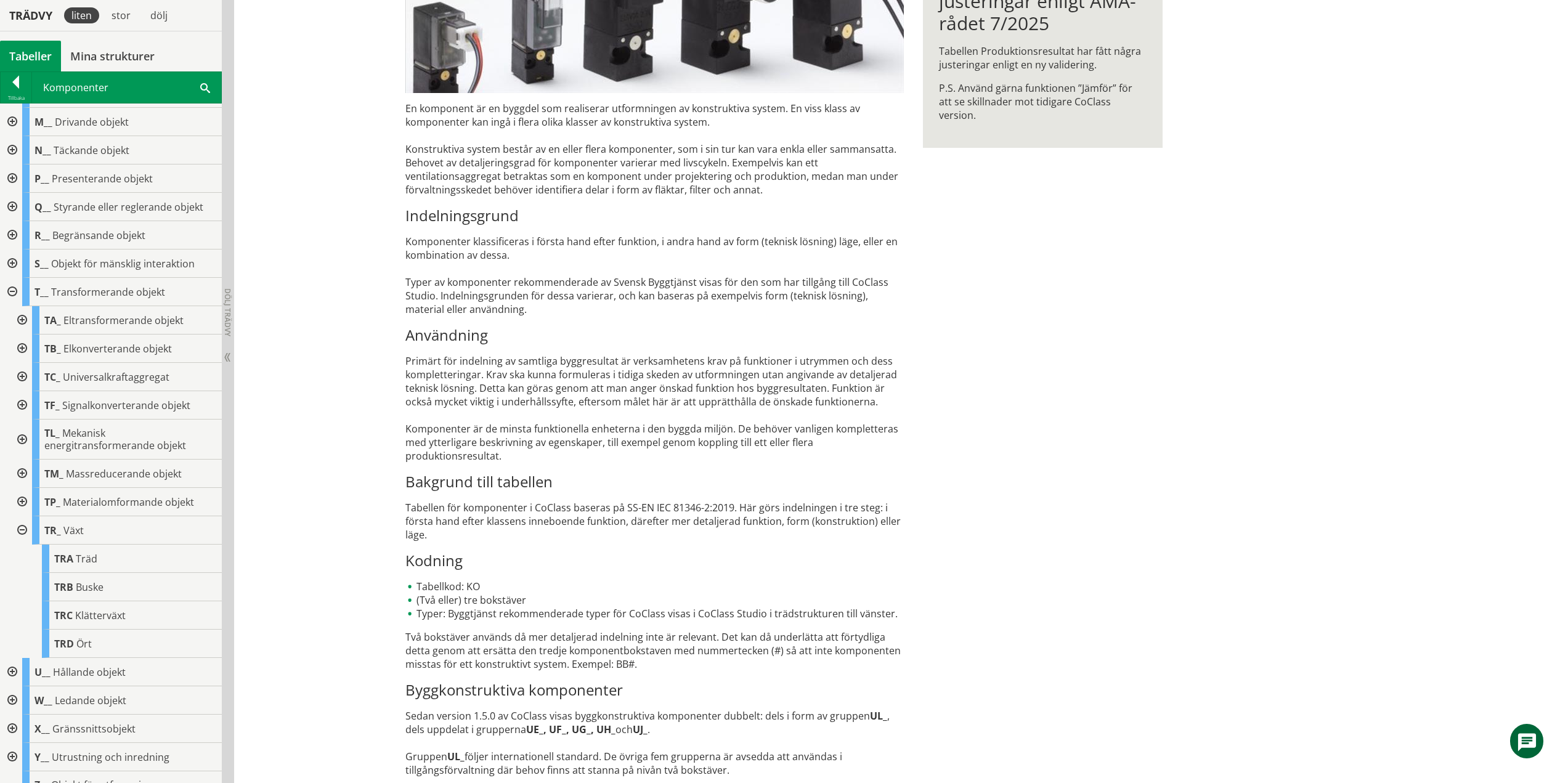
click at [22, 529] on div at bounding box center [20, 530] width 22 height 28
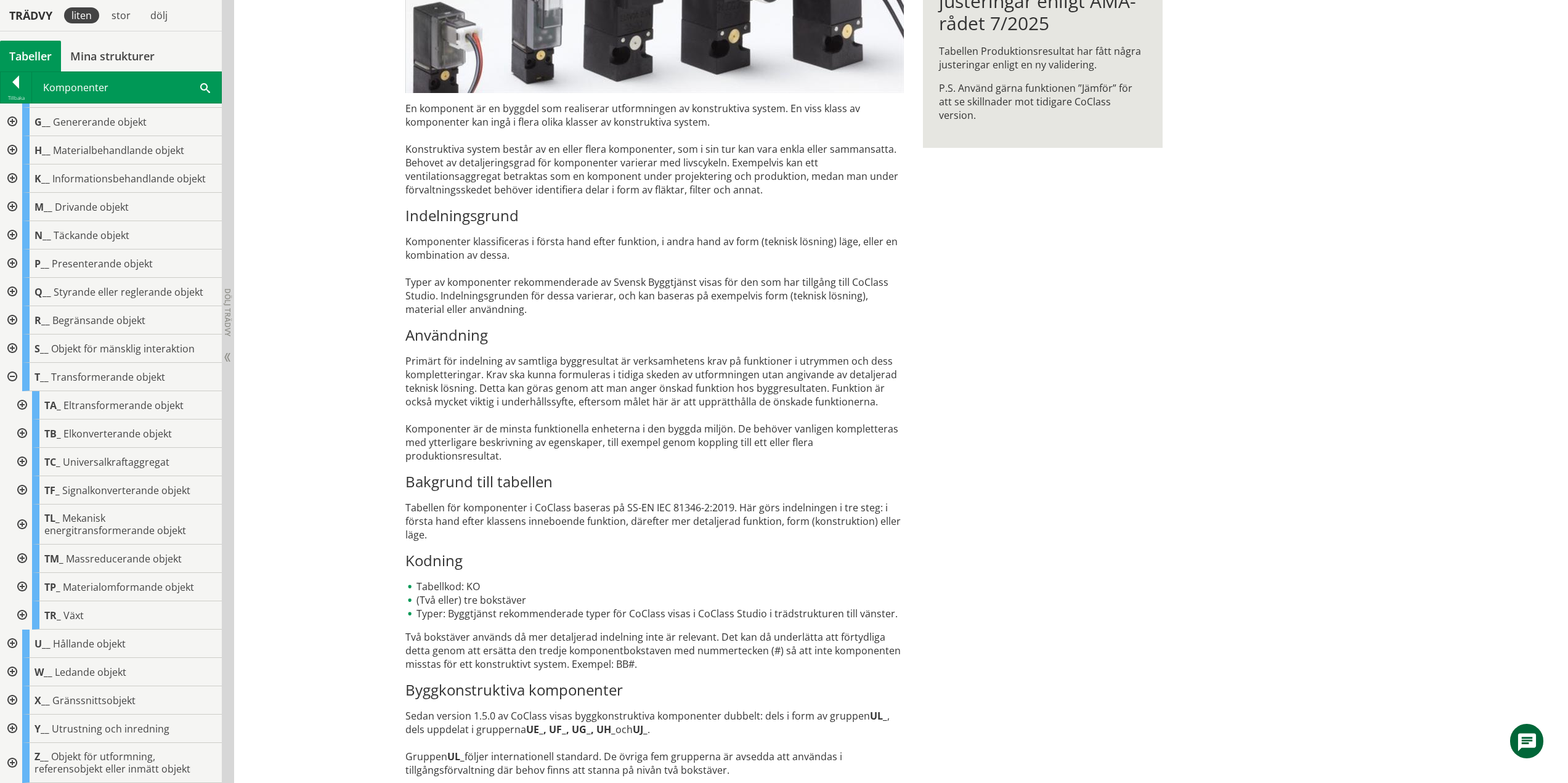
scroll to position [110, 0]
click at [9, 374] on div at bounding box center [11, 377] width 22 height 28
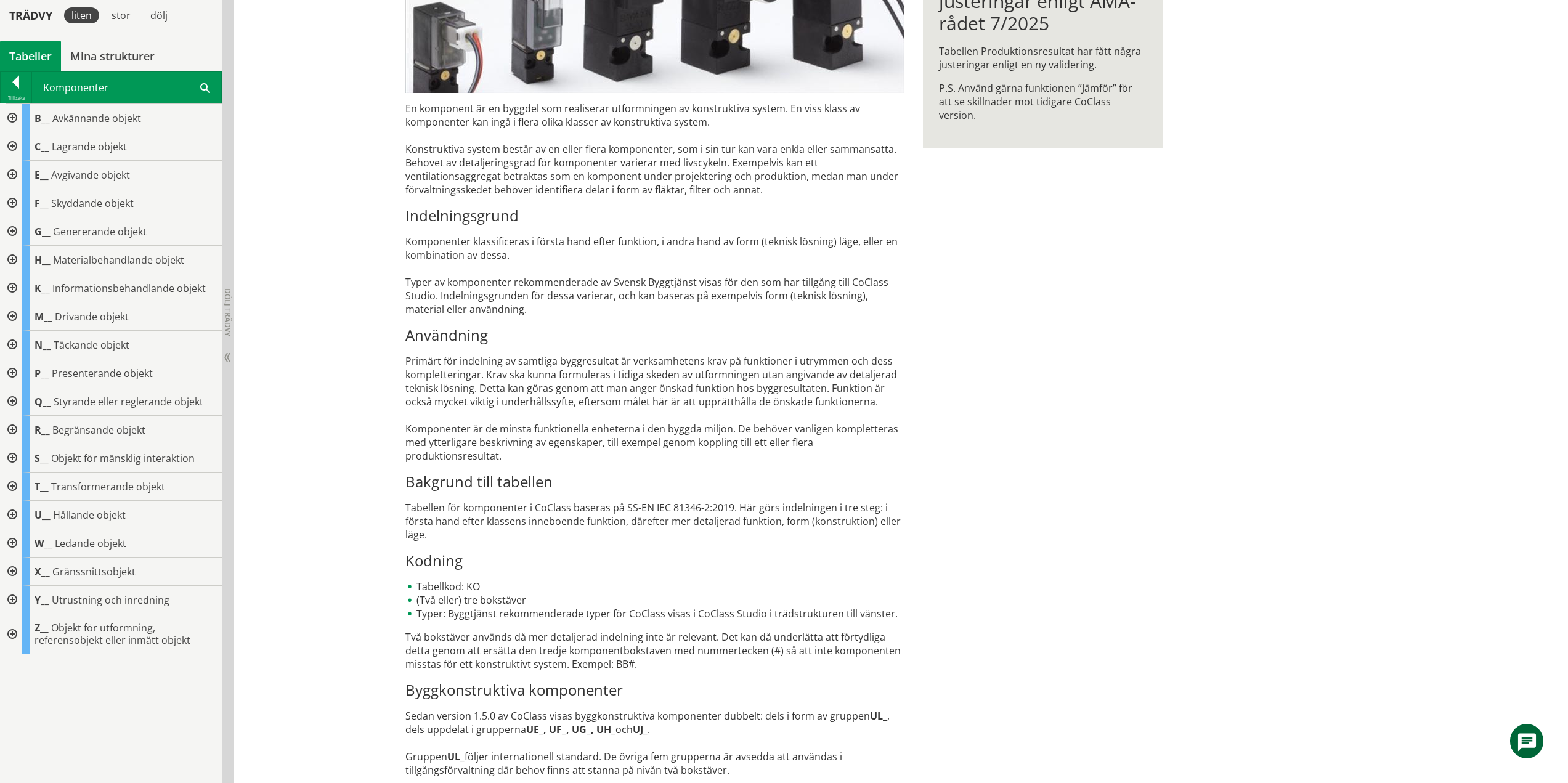
scroll to position [0, 0]
click at [11, 514] on div at bounding box center [11, 514] width 22 height 28
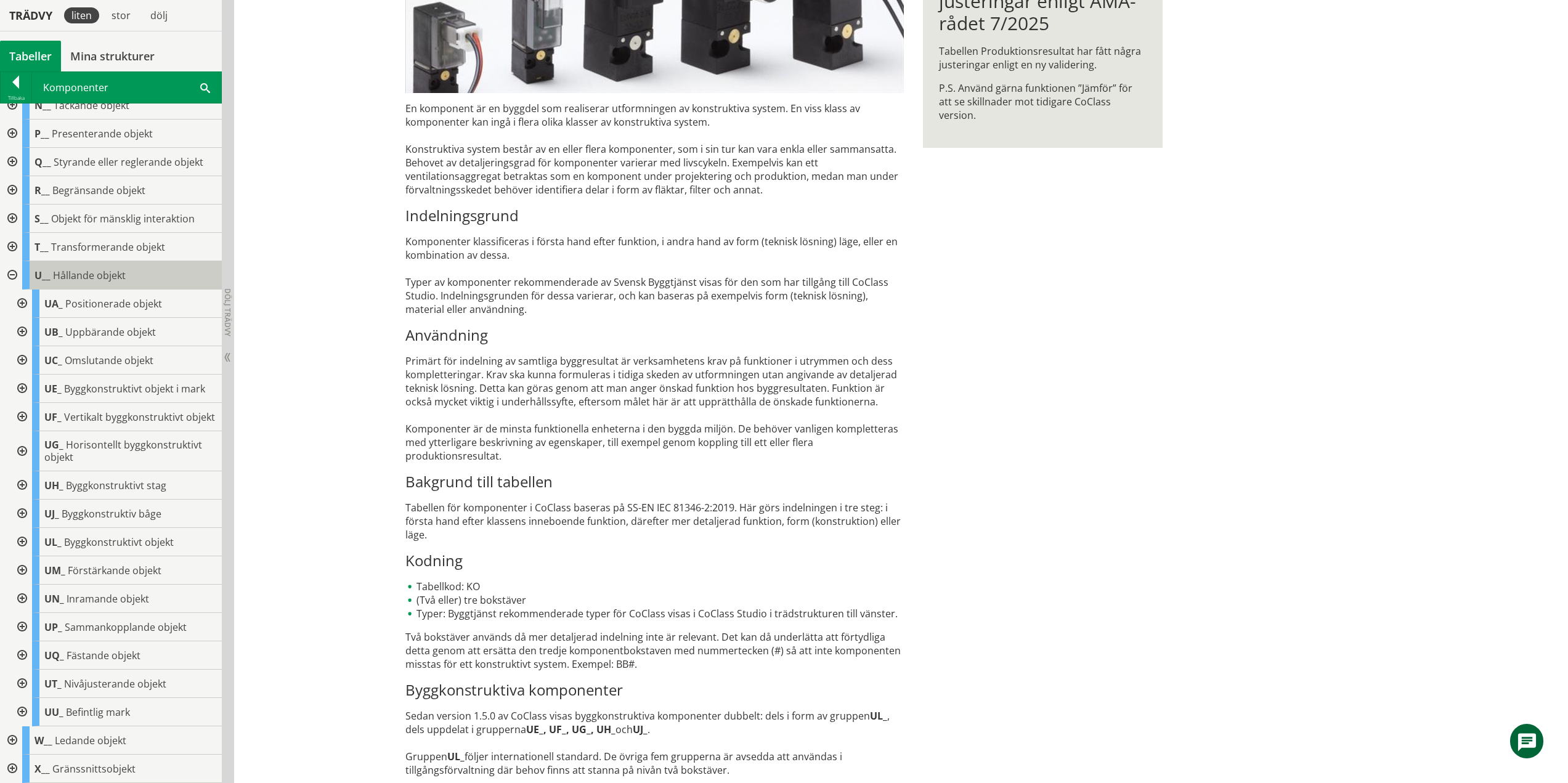
scroll to position [247, 0]
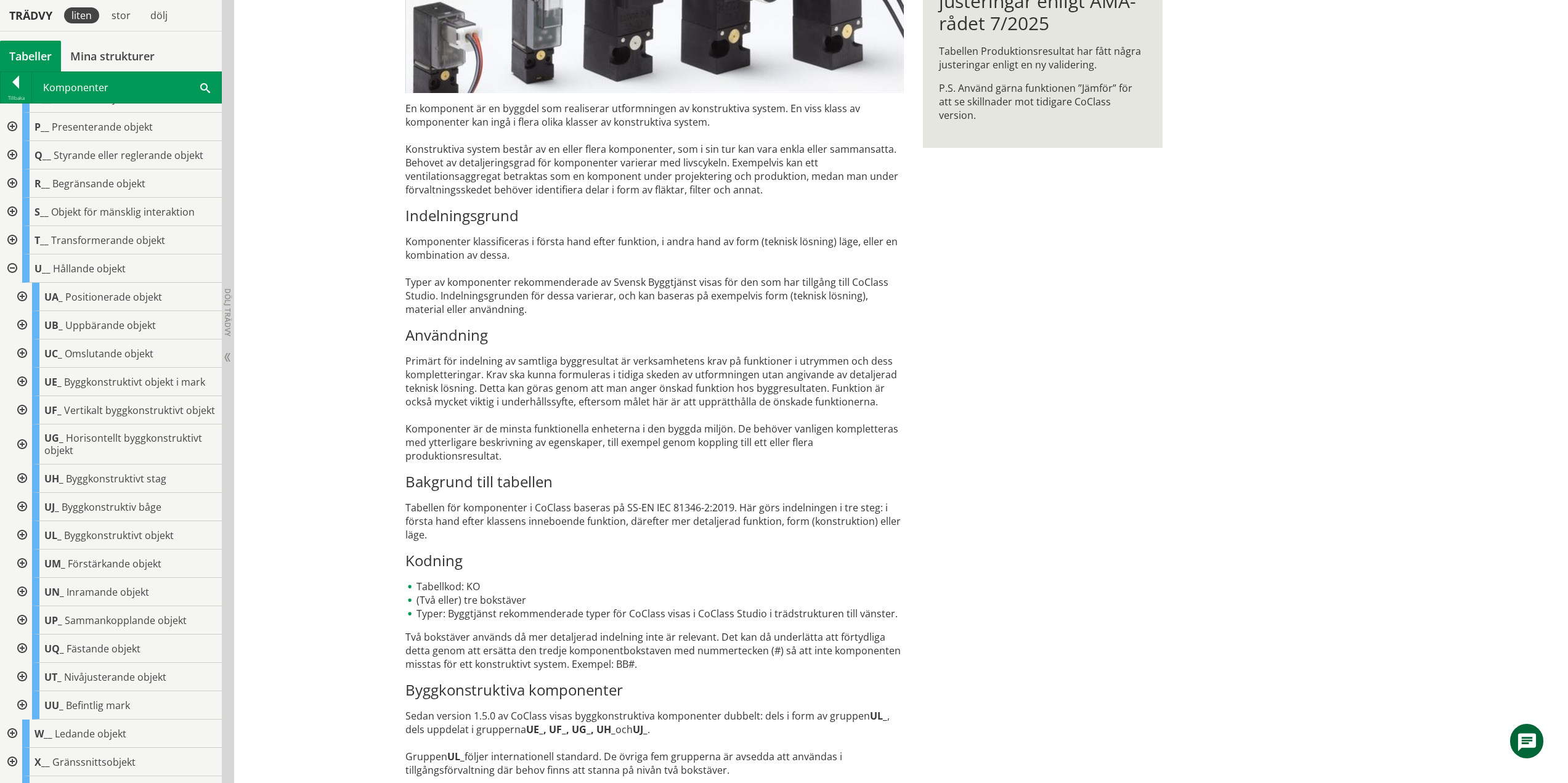
click at [22, 295] on div at bounding box center [20, 296] width 22 height 28
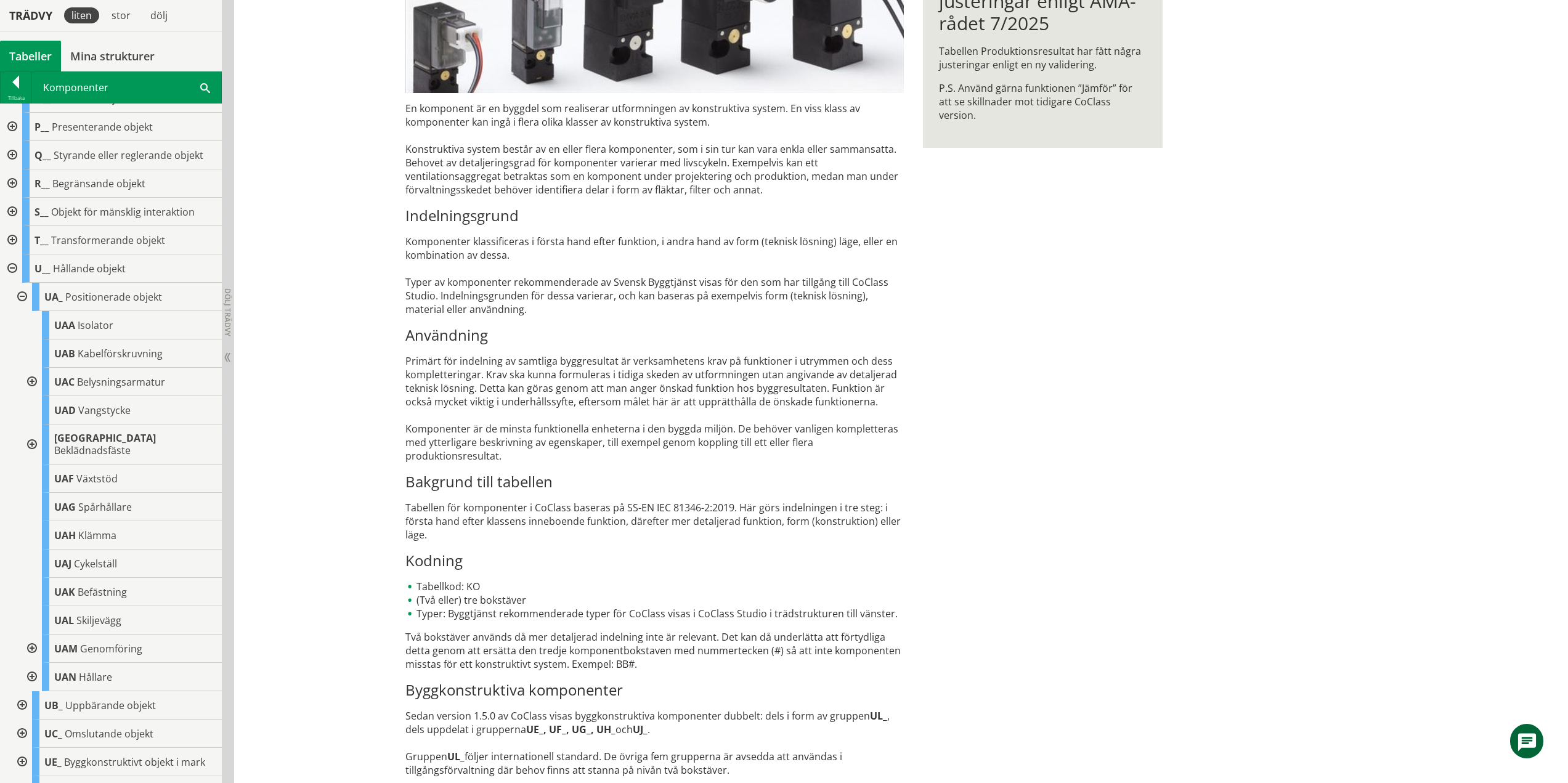
click at [21, 298] on div at bounding box center [20, 296] width 22 height 28
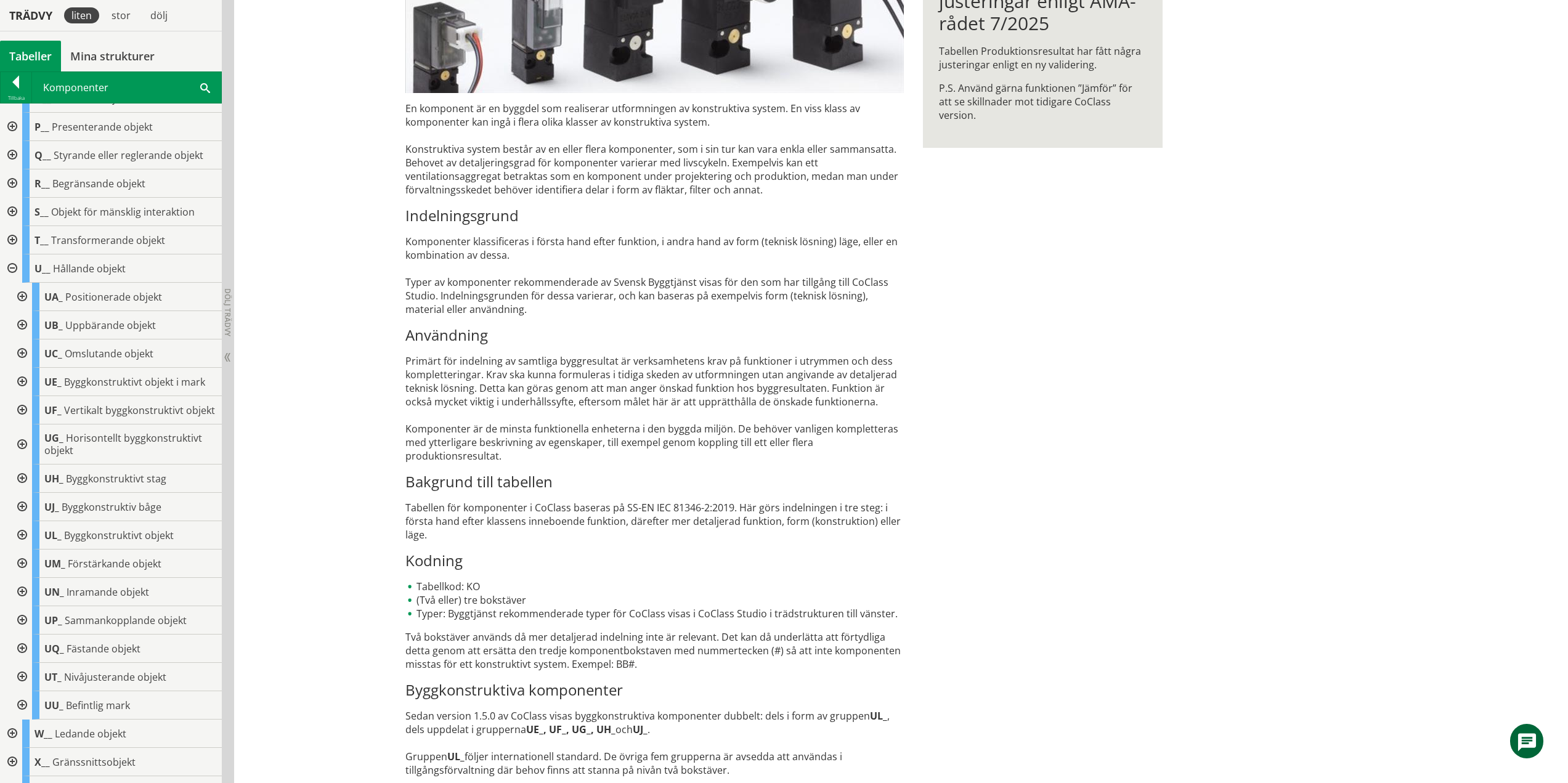
click at [23, 322] on div at bounding box center [20, 325] width 22 height 28
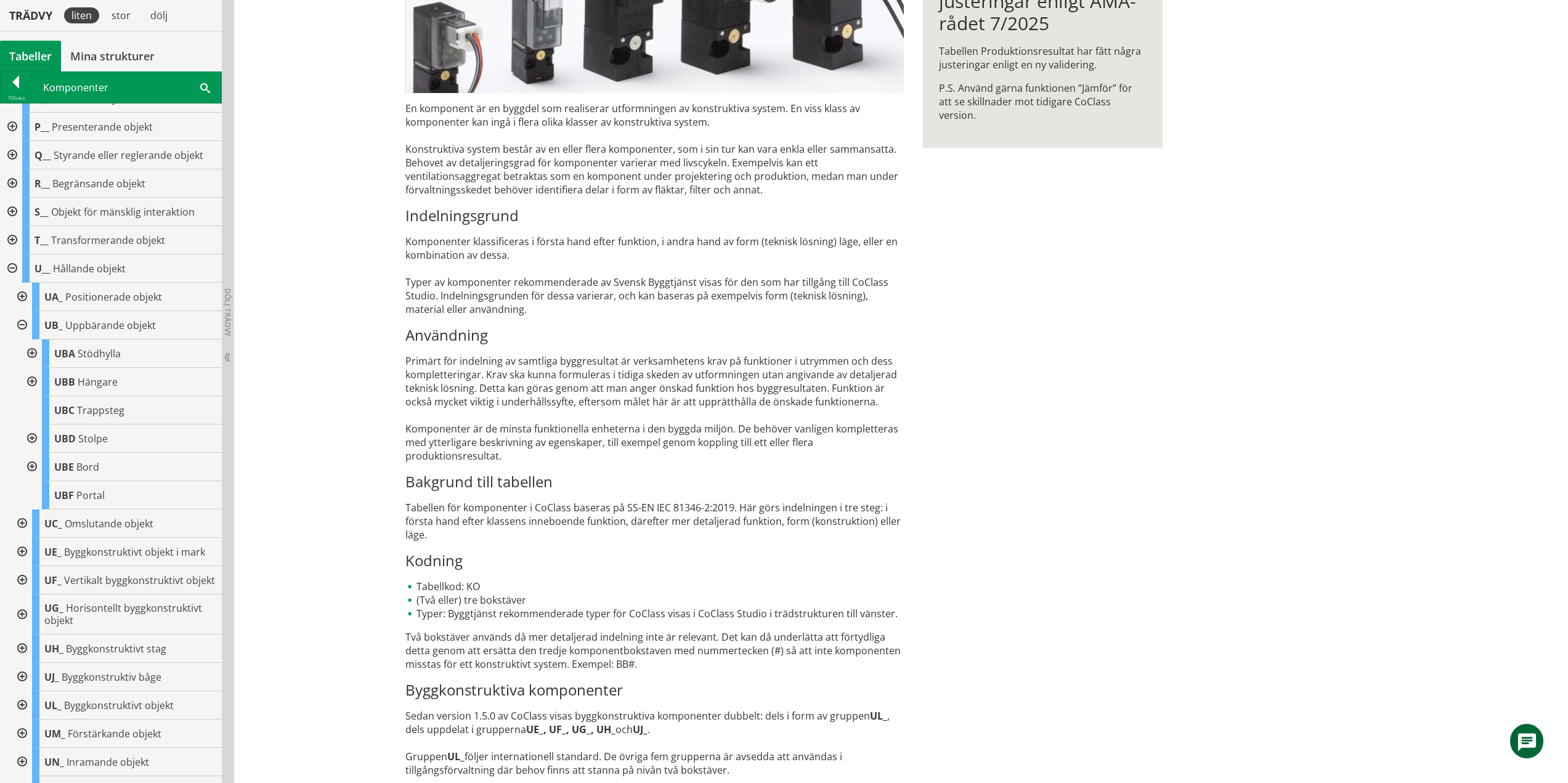
click at [20, 326] on div at bounding box center [20, 325] width 22 height 28
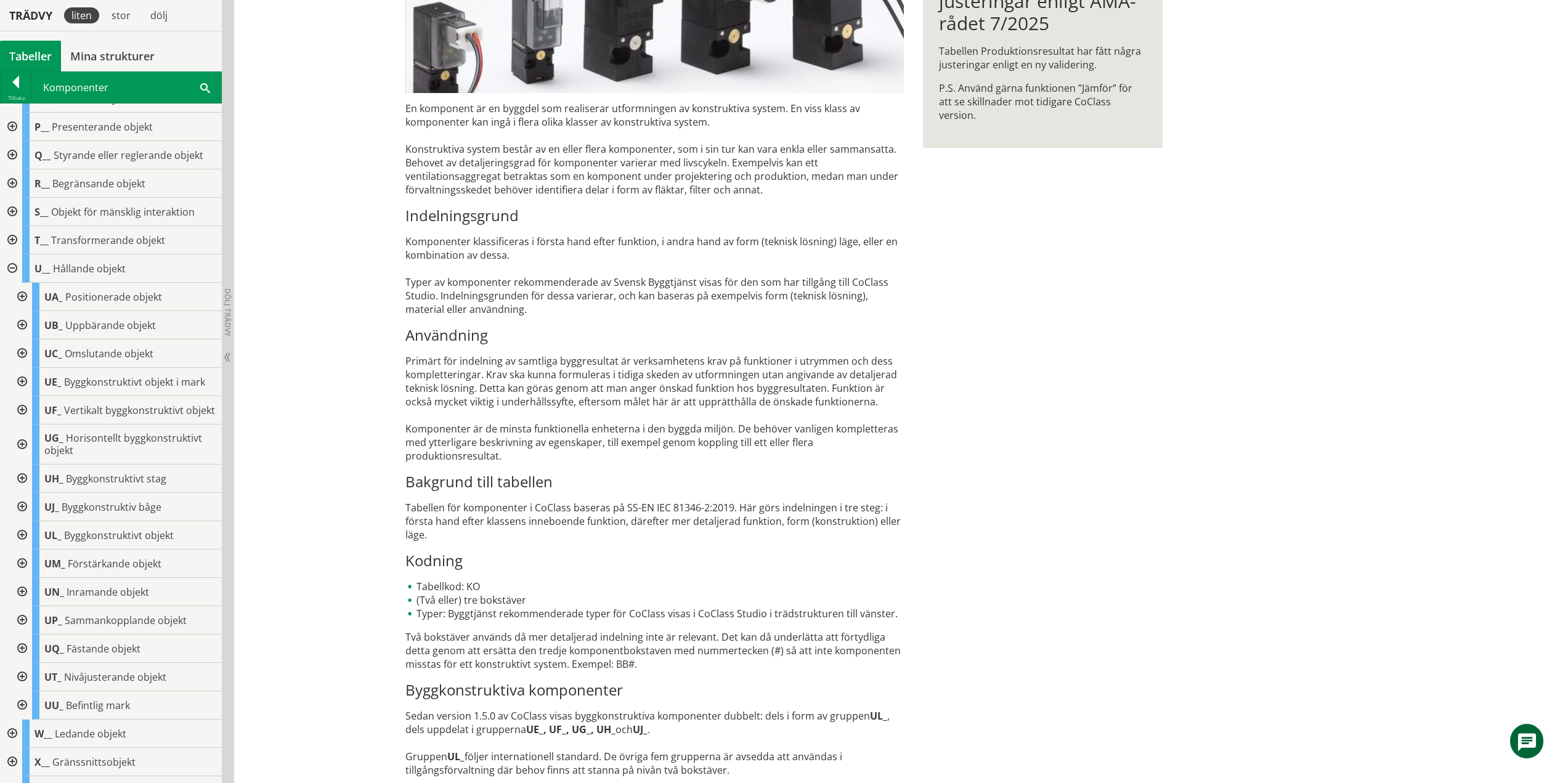
click at [23, 353] on div at bounding box center [20, 353] width 22 height 28
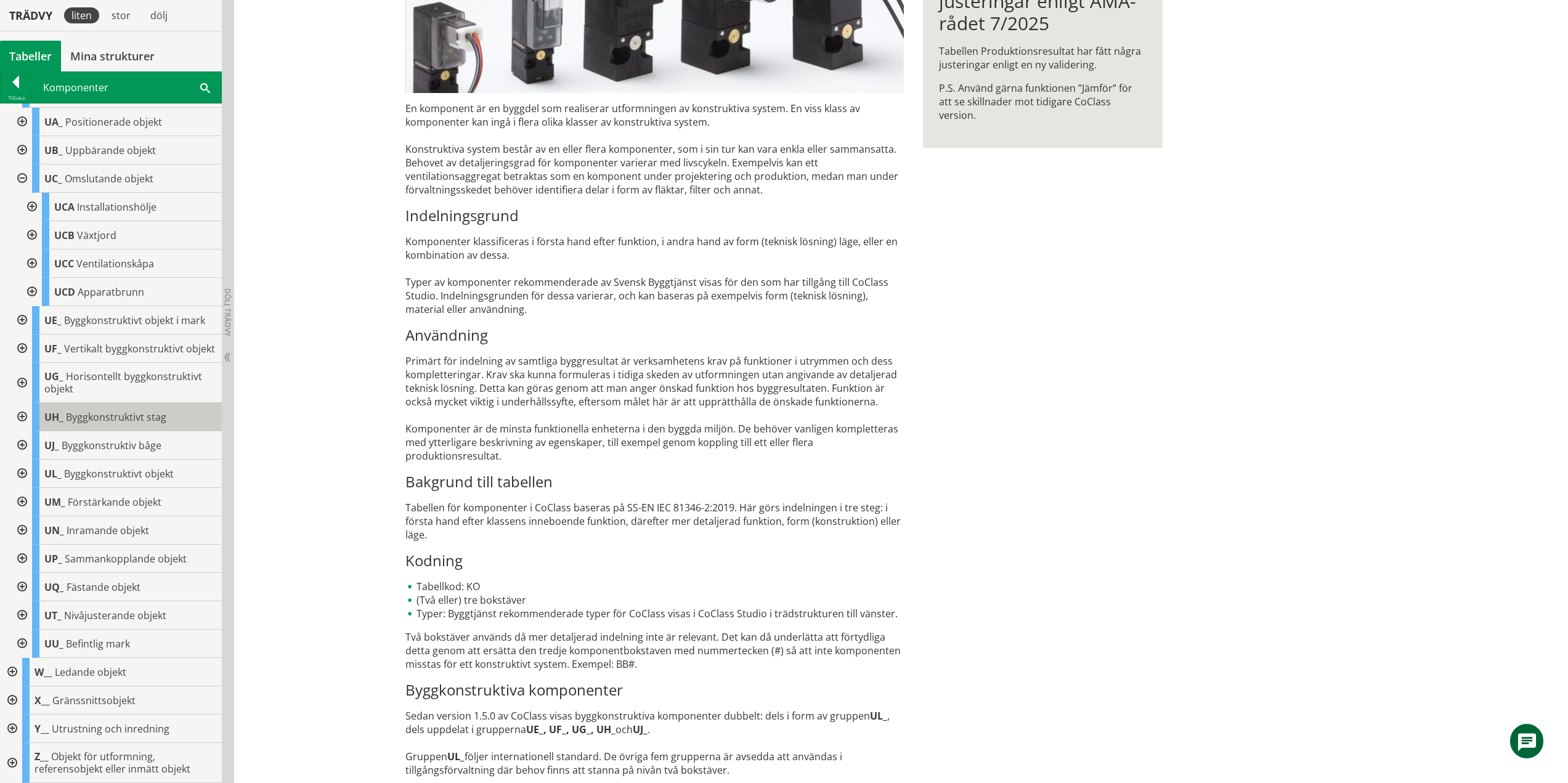
scroll to position [433, 0]
drag, startPoint x: 20, startPoint y: 168, endPoint x: 25, endPoint y: 173, distance: 7.1
click at [20, 168] on div at bounding box center [20, 178] width 22 height 28
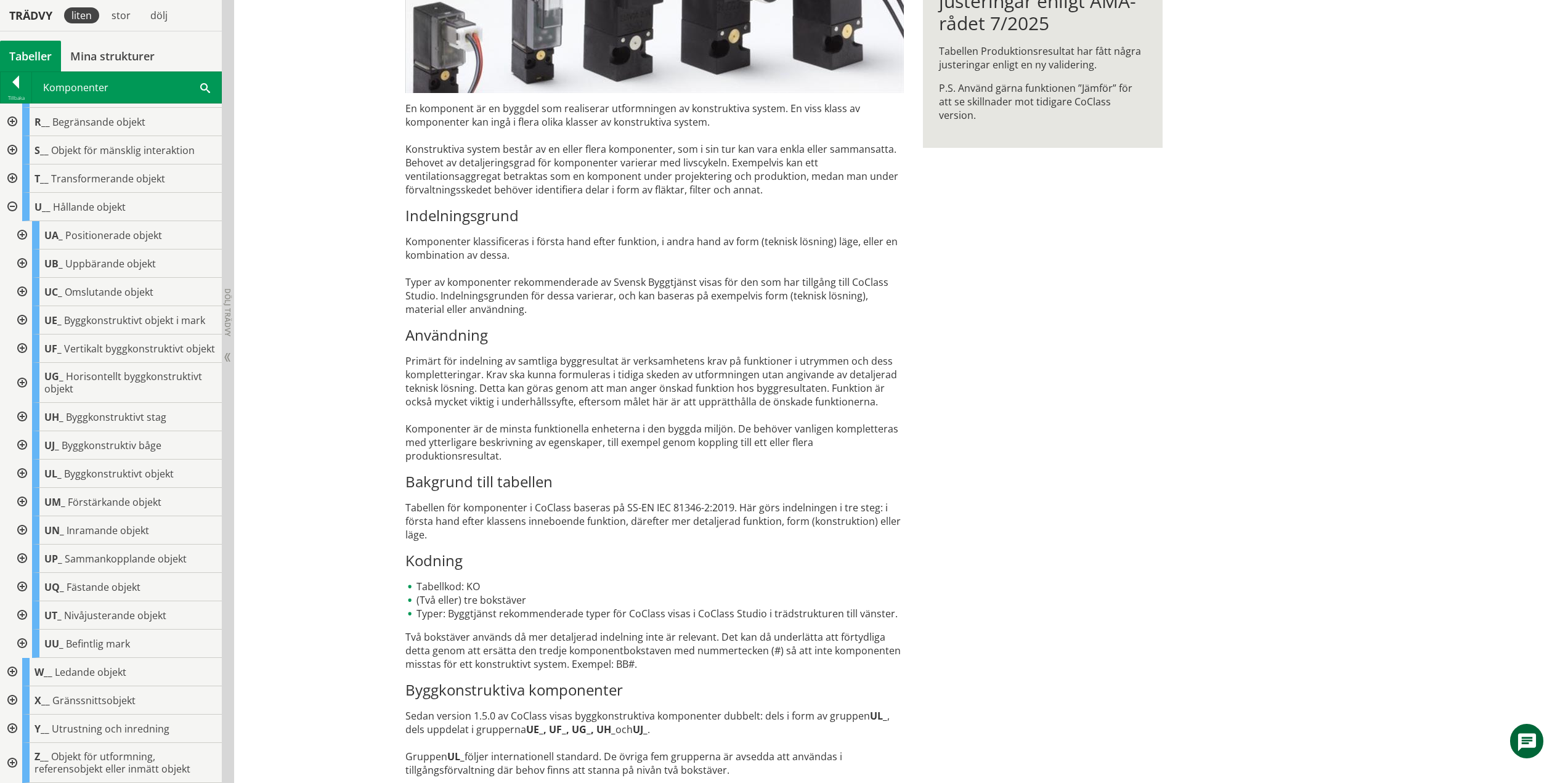
click at [20, 306] on div at bounding box center [20, 320] width 22 height 28
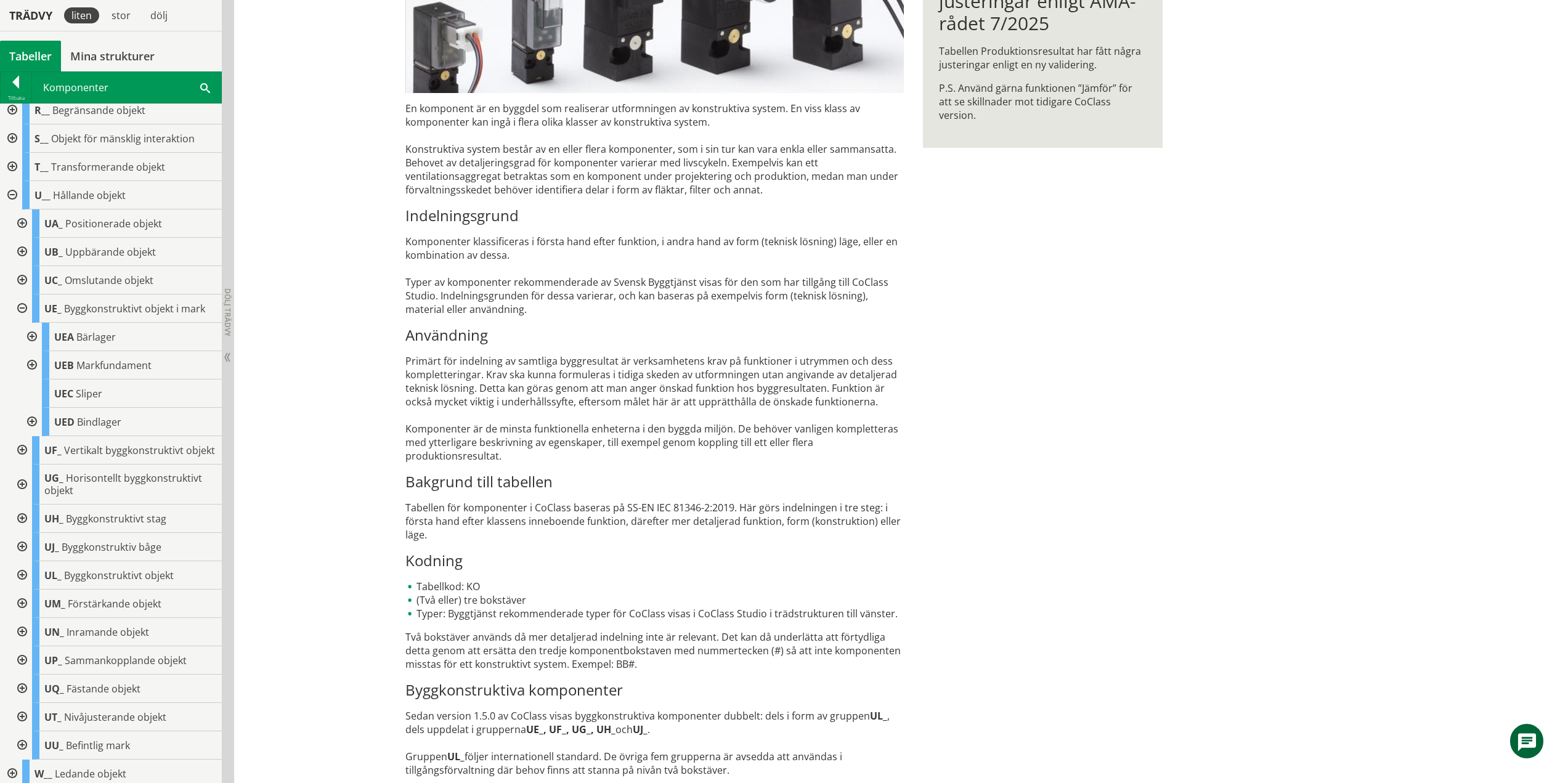
scroll to position [433, 0]
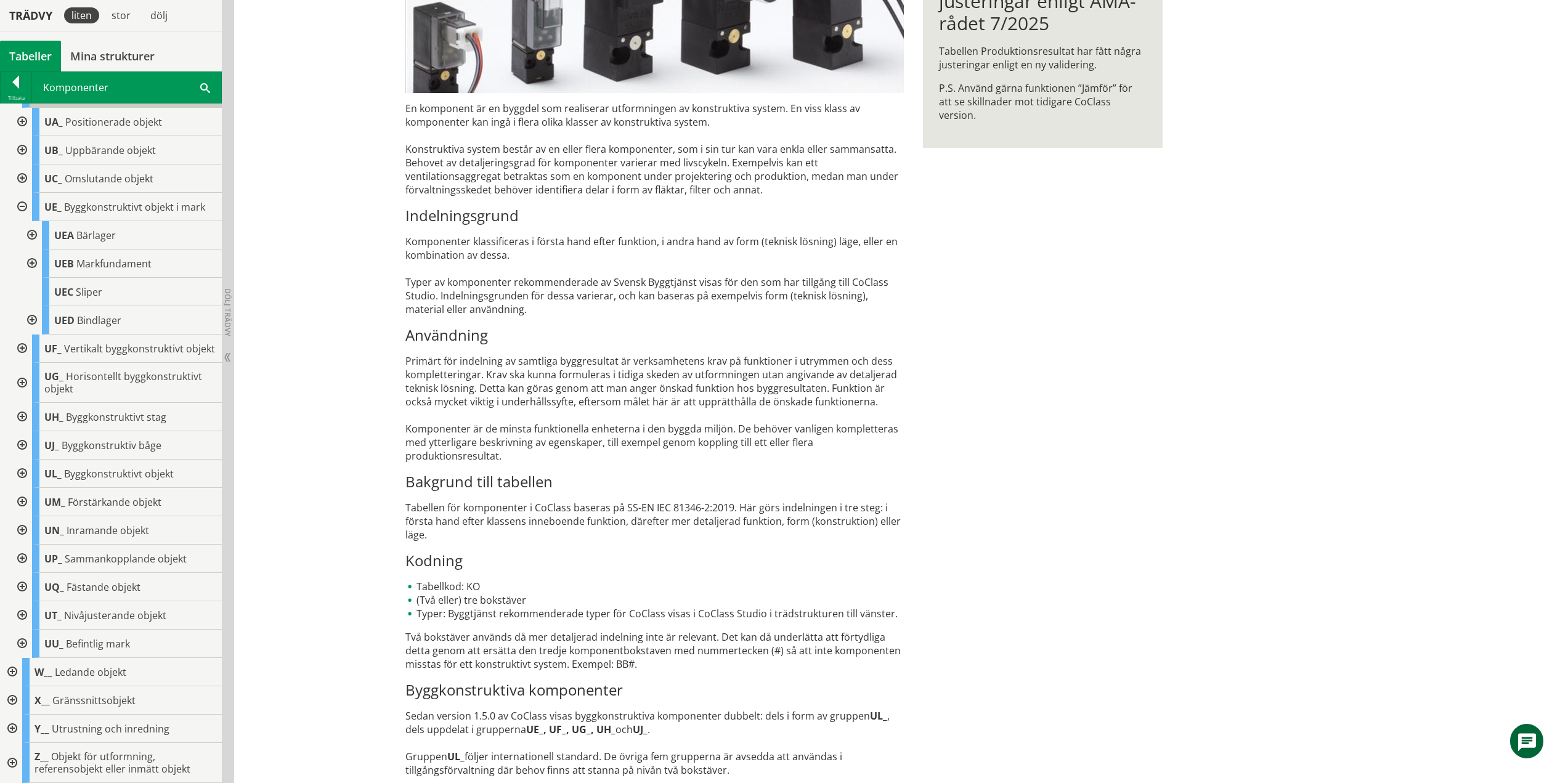
drag, startPoint x: 22, startPoint y: 194, endPoint x: 23, endPoint y: 201, distance: 7.1
click at [22, 194] on div at bounding box center [20, 207] width 22 height 28
click at [22, 346] on div at bounding box center [20, 348] width 22 height 28
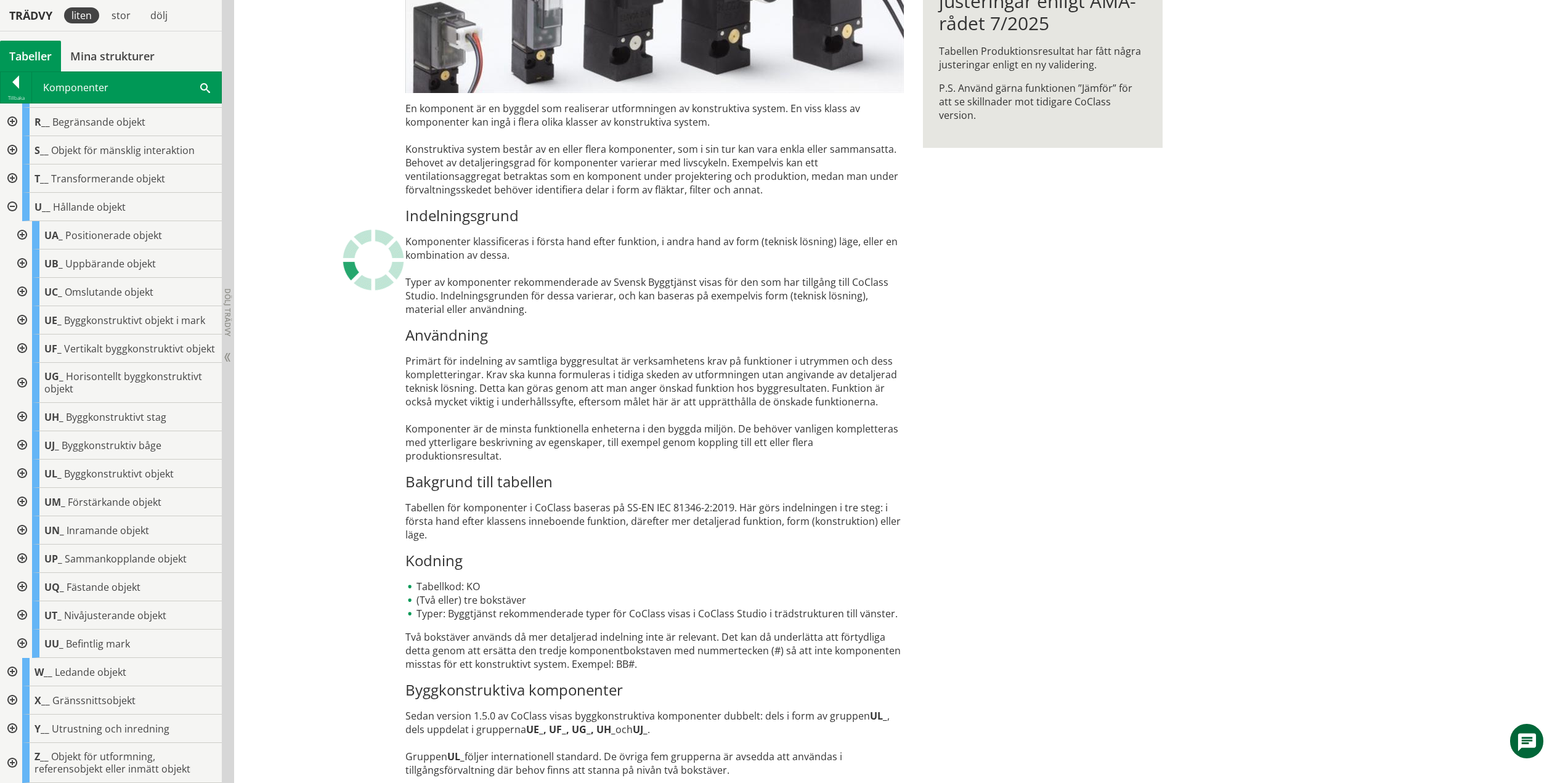
scroll to position [433, 0]
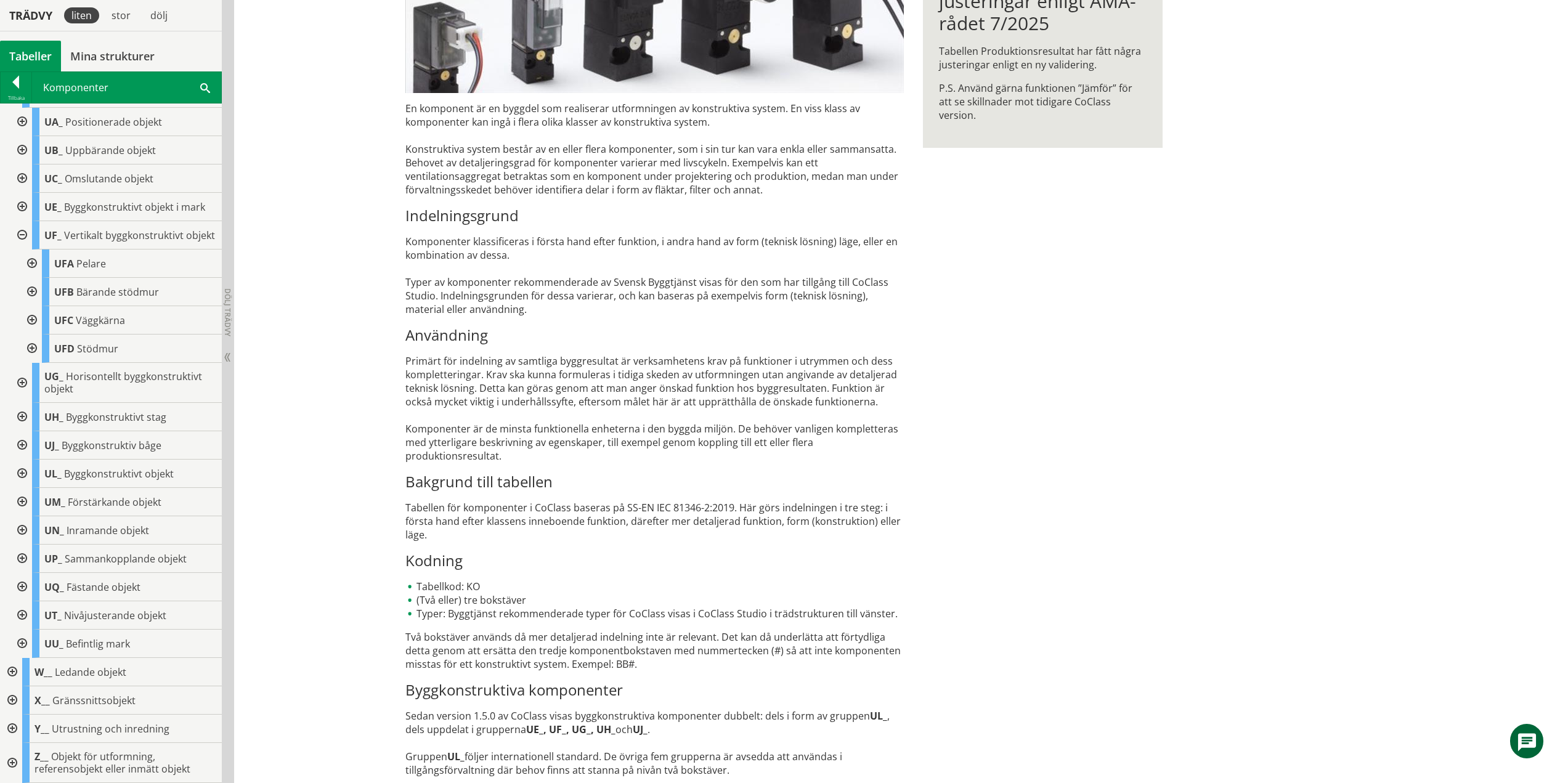
click at [23, 230] on div at bounding box center [20, 235] width 22 height 28
click at [20, 380] on div at bounding box center [20, 383] width 22 height 40
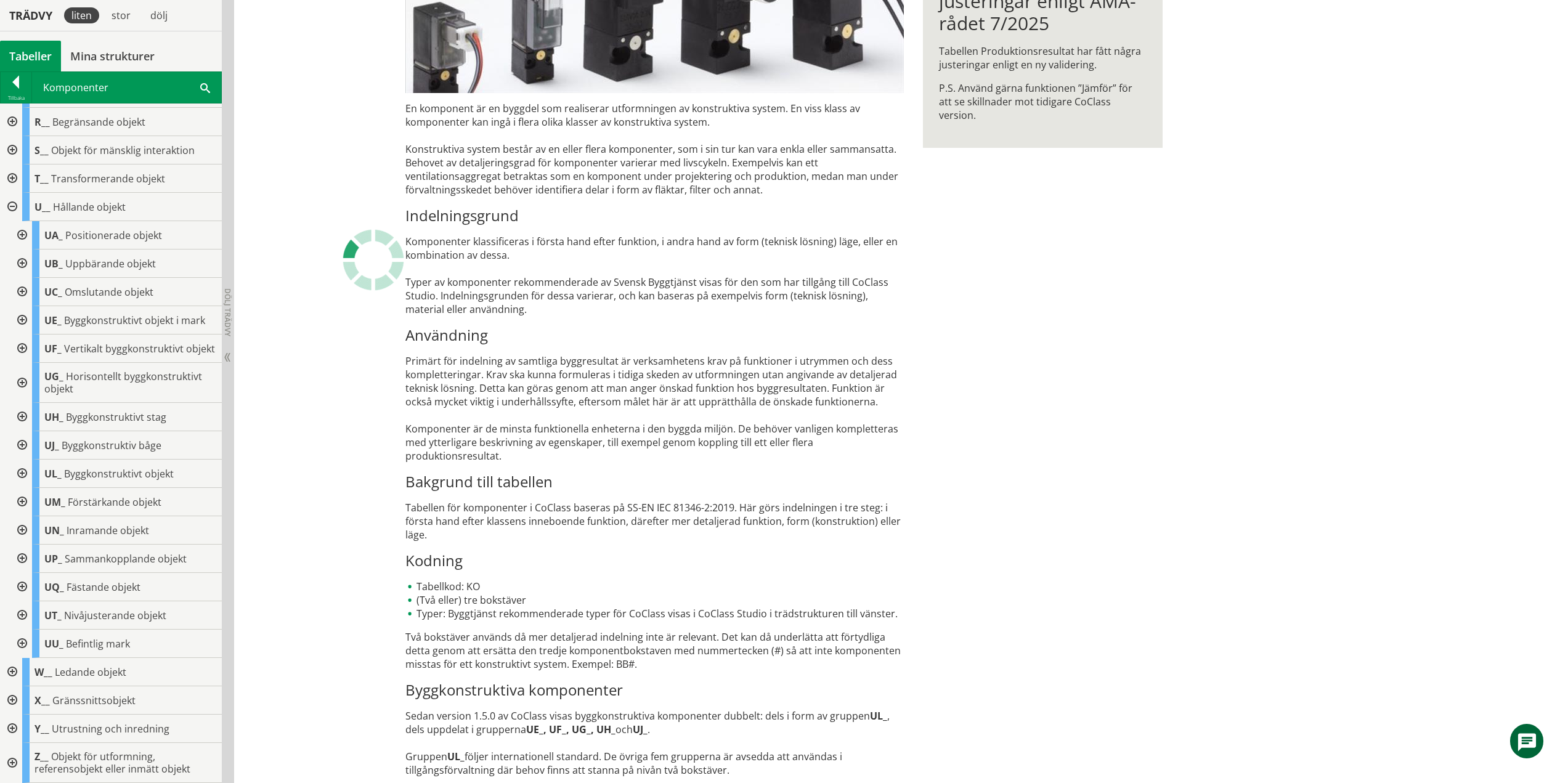
scroll to position [433, 0]
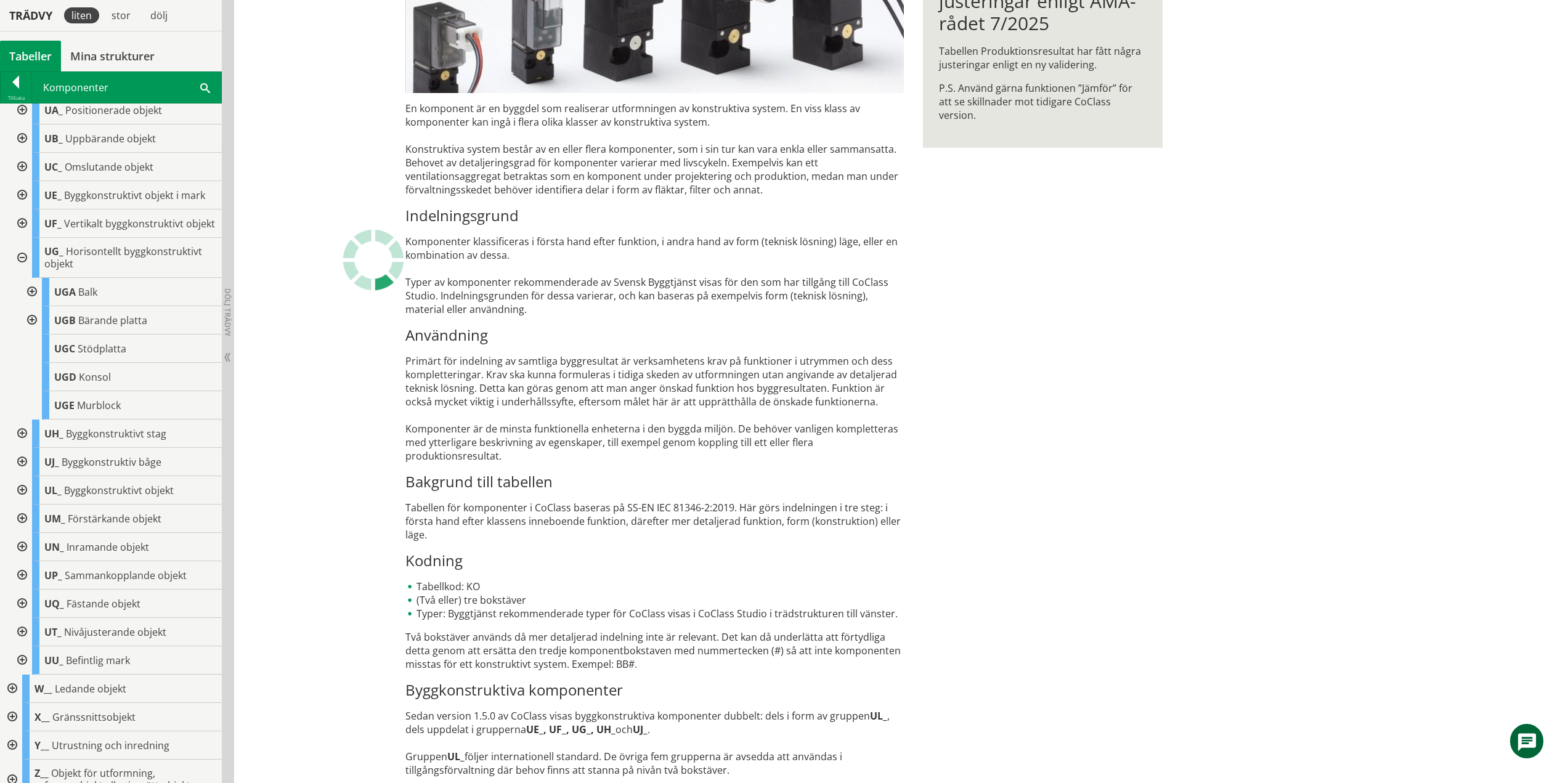
click at [21, 270] on div at bounding box center [20, 257] width 22 height 40
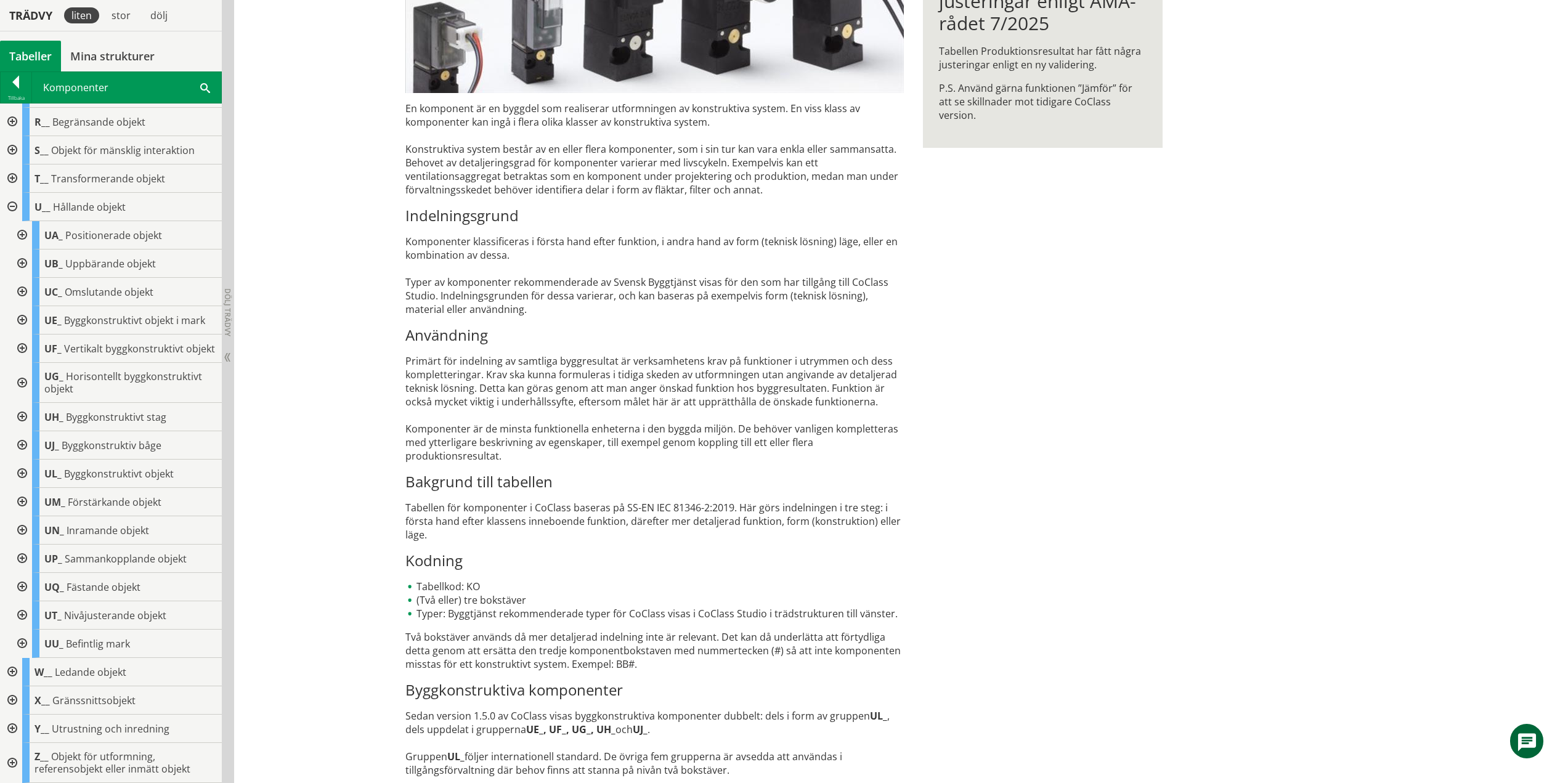
click at [19, 420] on div at bounding box center [20, 417] width 22 height 28
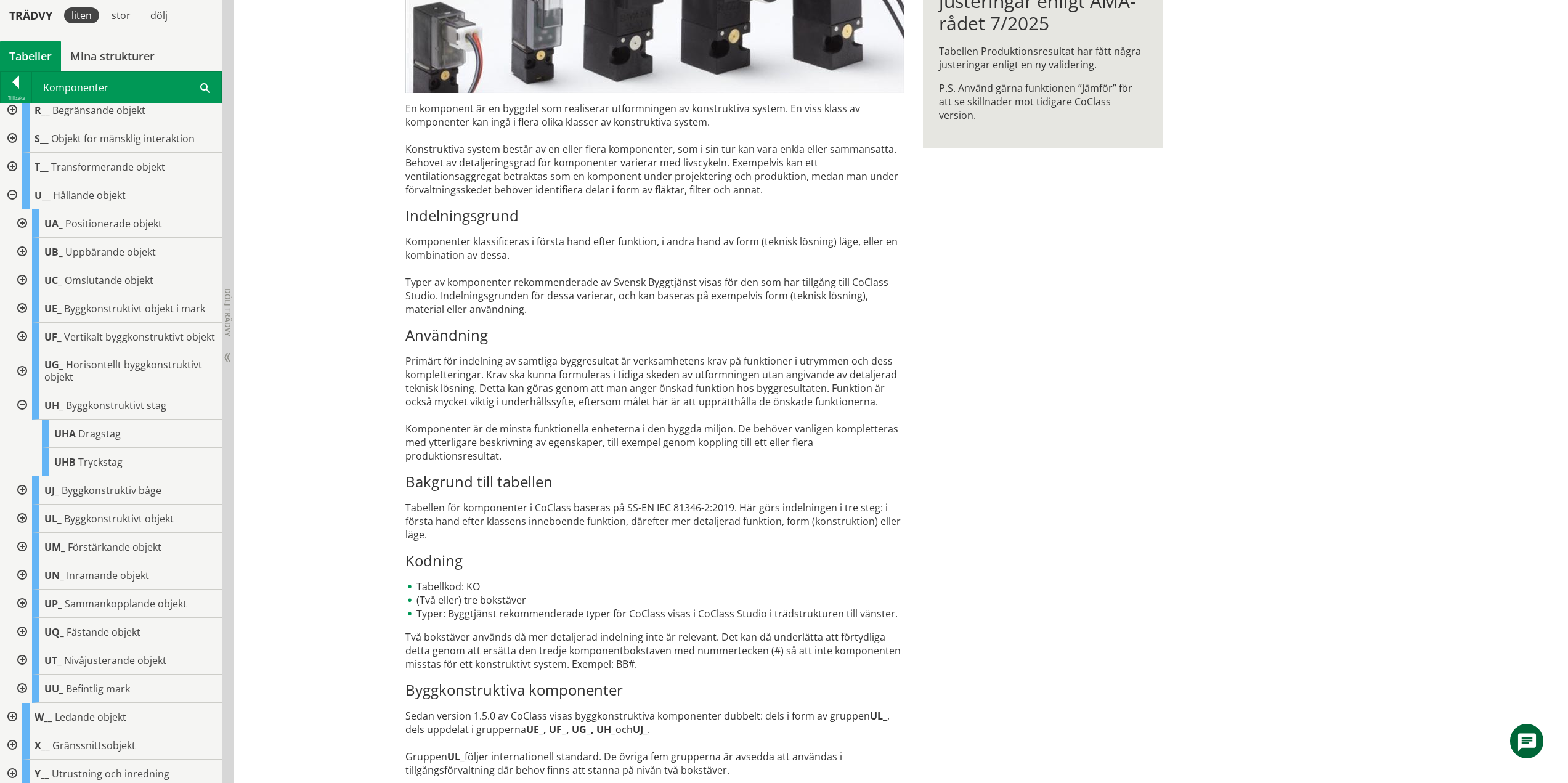
scroll to position [376, 0]
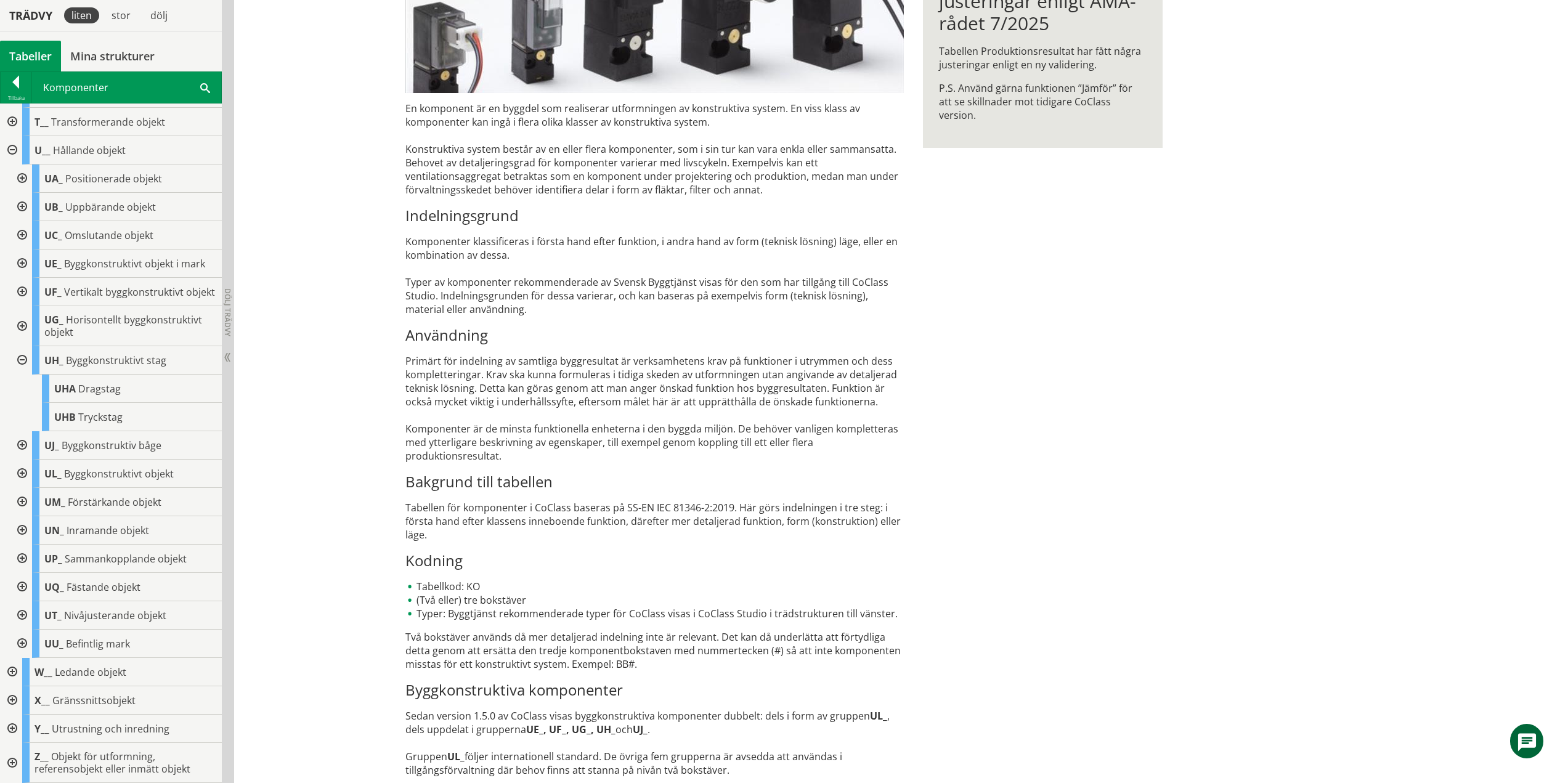
click at [21, 358] on div at bounding box center [20, 360] width 22 height 28
click at [20, 444] on div at bounding box center [20, 445] width 22 height 28
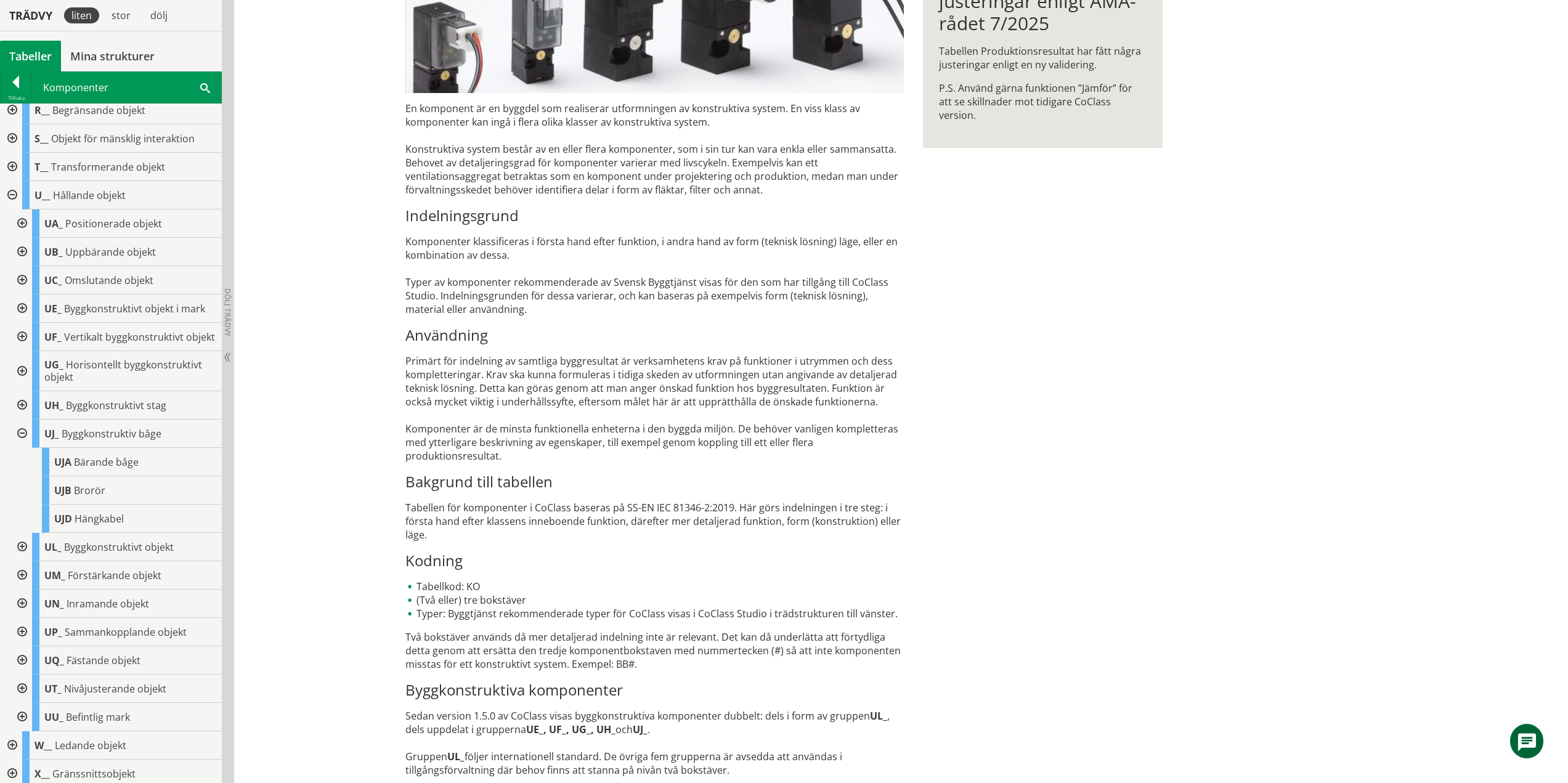
scroll to position [405, 0]
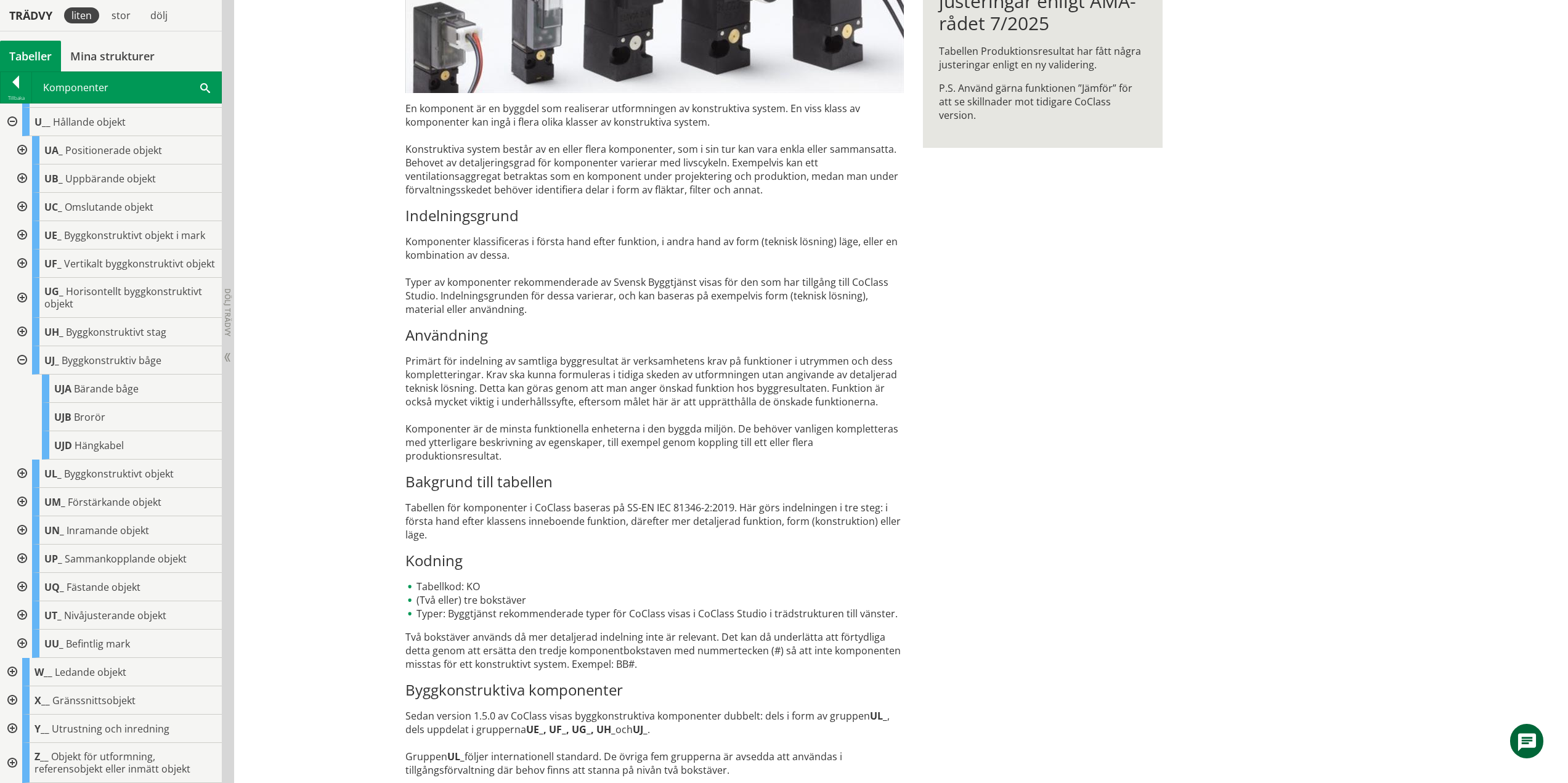
click at [24, 358] on div at bounding box center [20, 360] width 22 height 28
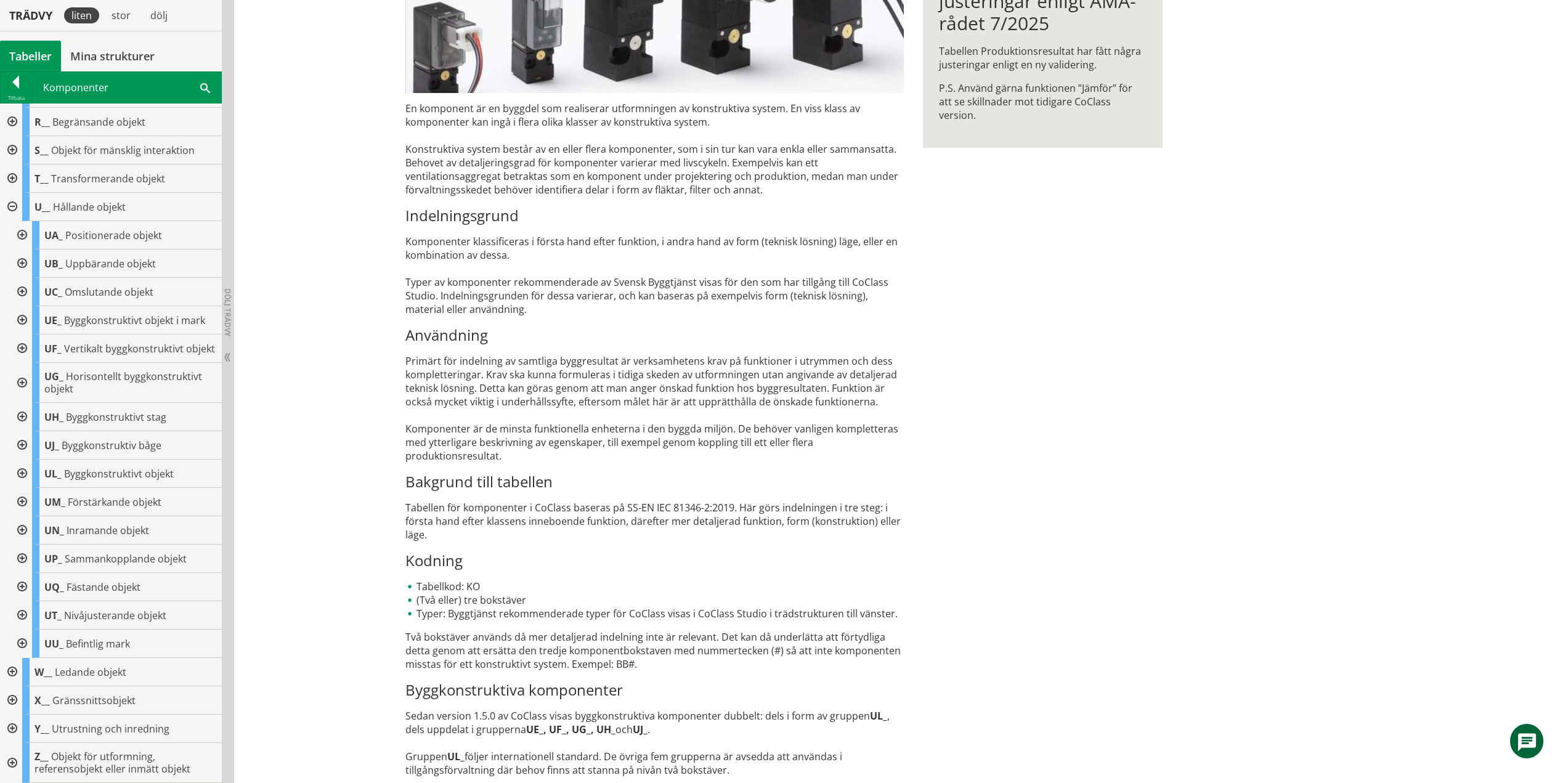
scroll to position [320, 0]
click at [21, 472] on div at bounding box center [20, 474] width 22 height 28
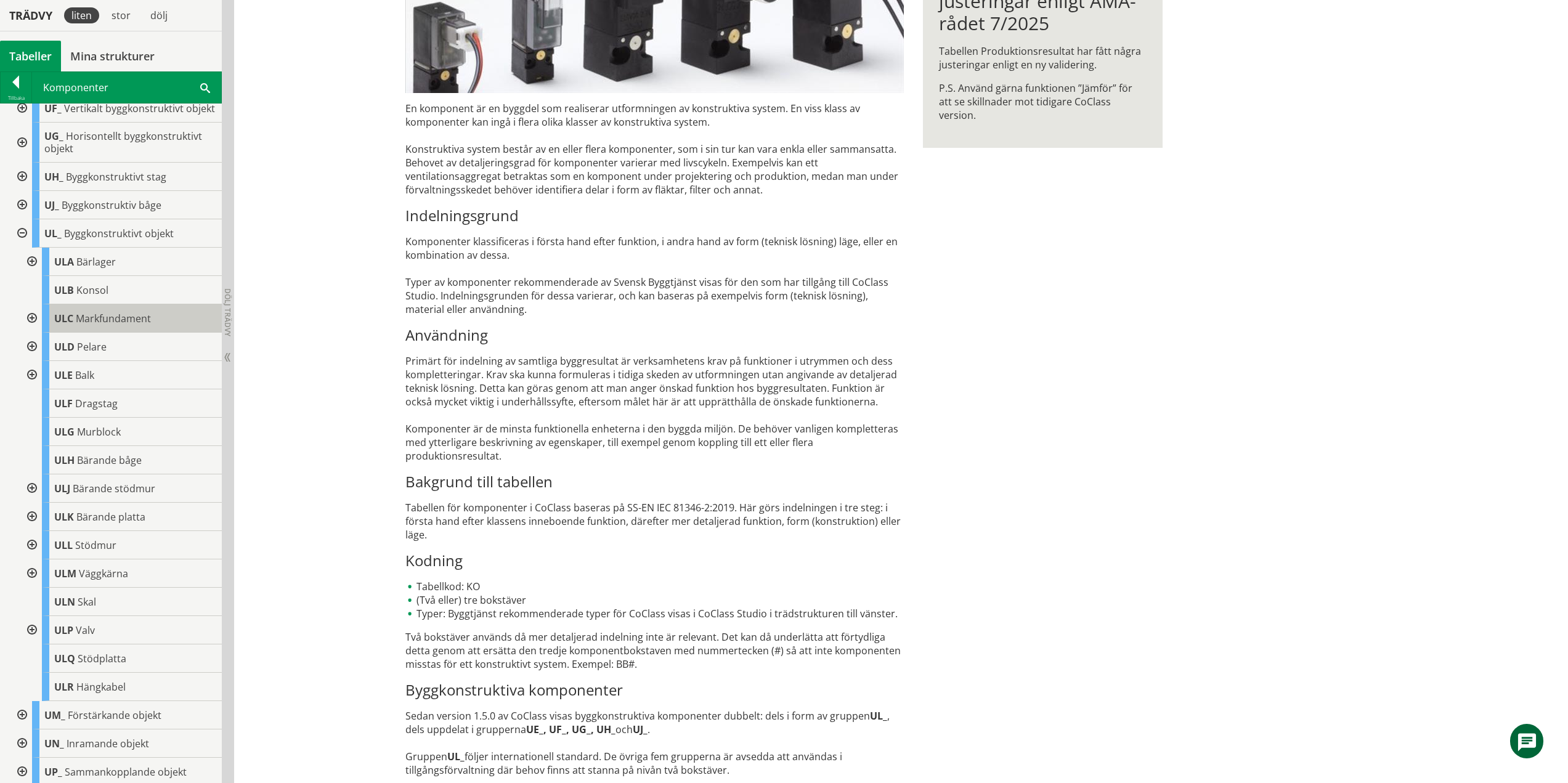
scroll to position [556, 0]
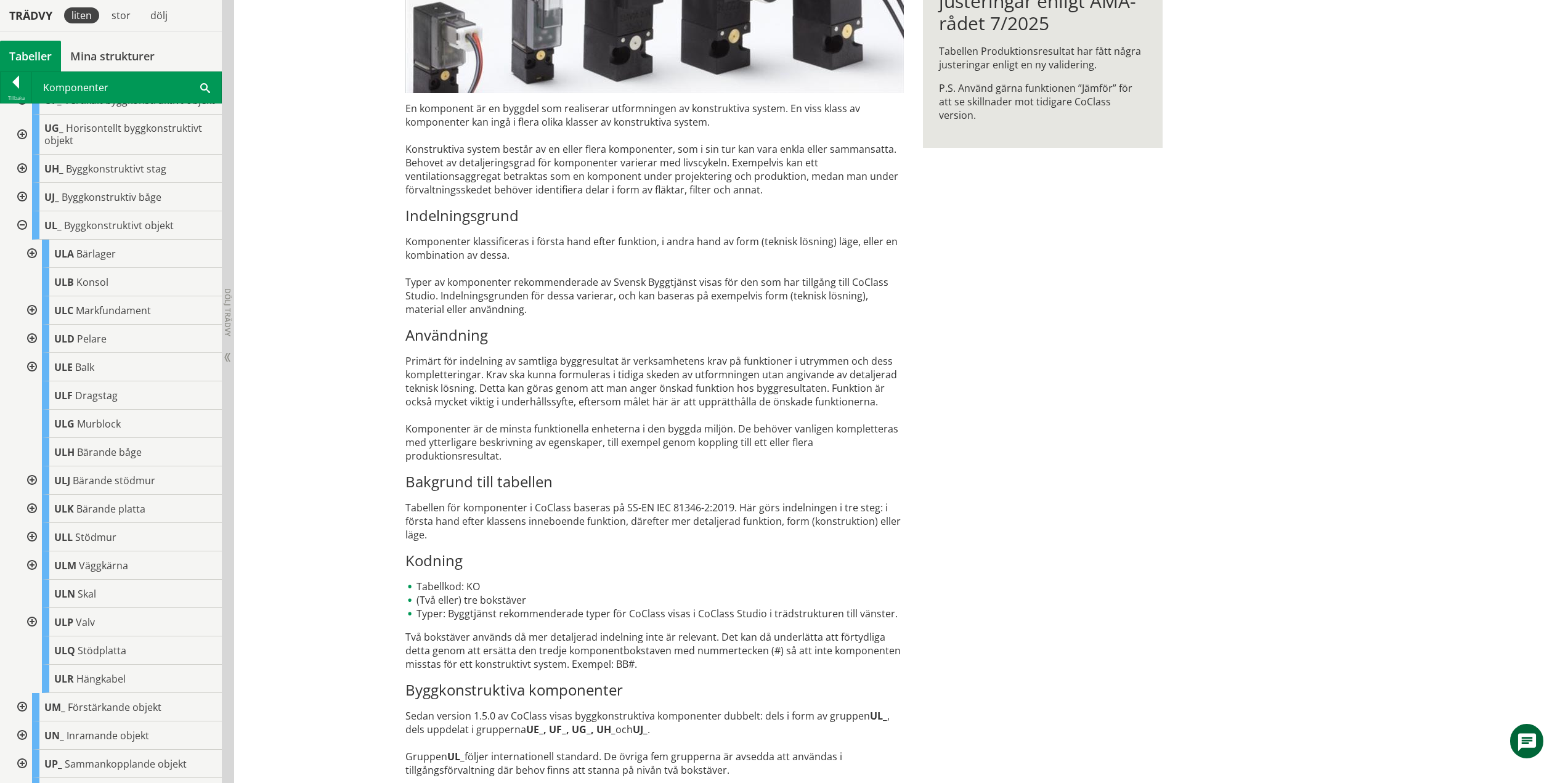
click at [21, 201] on div at bounding box center [20, 197] width 22 height 28
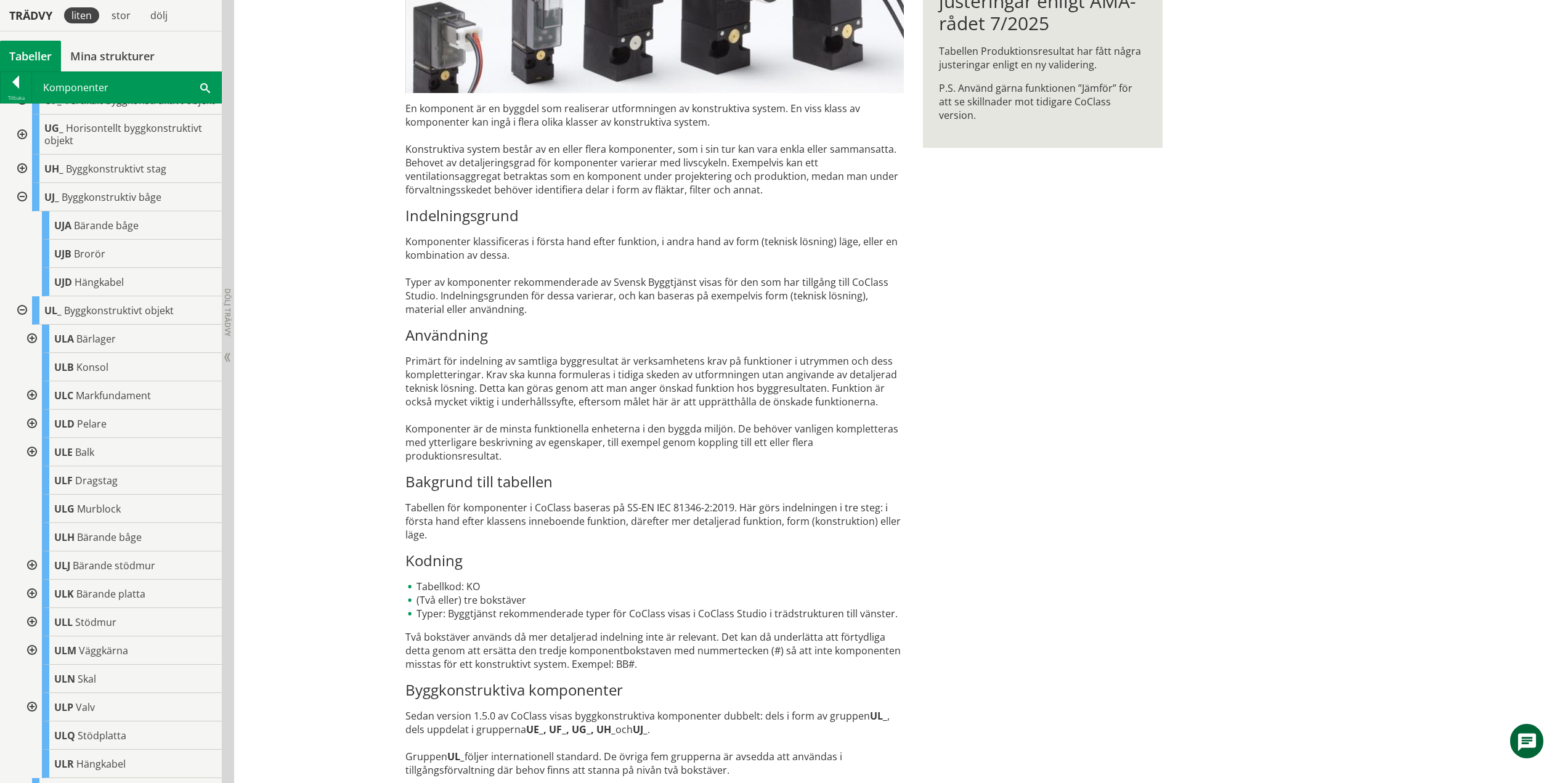
click at [22, 212] on div at bounding box center [20, 197] width 22 height 28
